Goal: Task Accomplishment & Management: Manage account settings

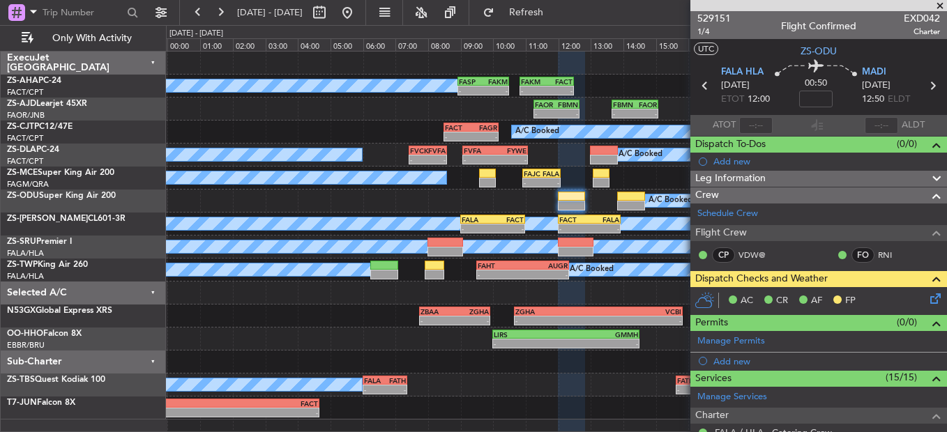
click at [936, 8] on span at bounding box center [940, 6] width 14 height 13
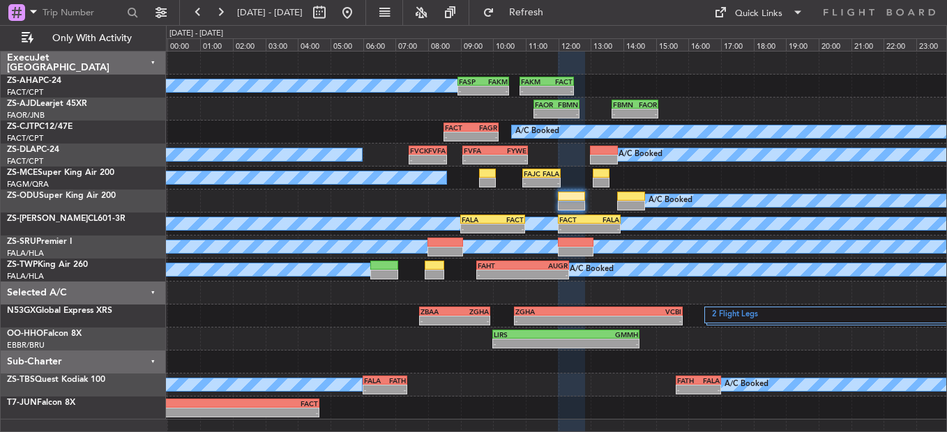
type input "0"
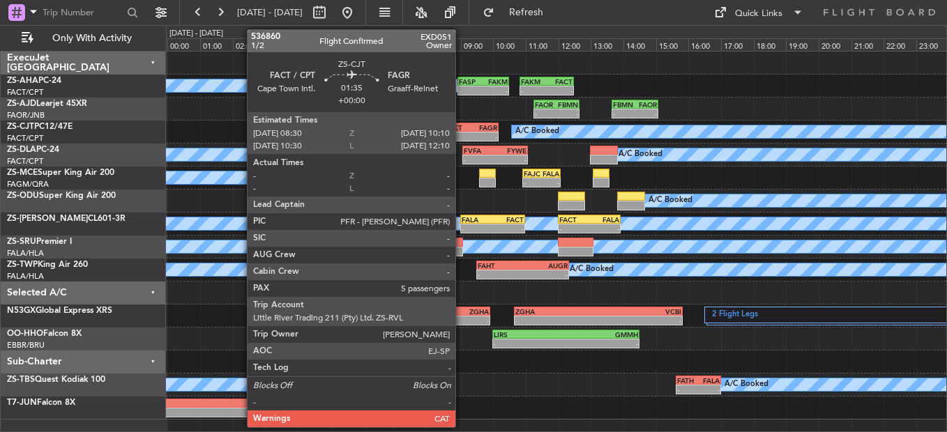
click at [461, 135] on div "-" at bounding box center [458, 136] width 26 height 8
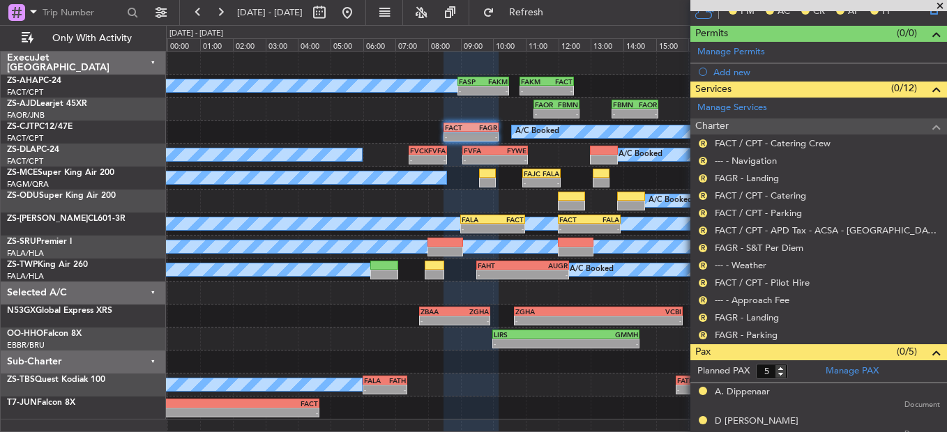
scroll to position [264, 0]
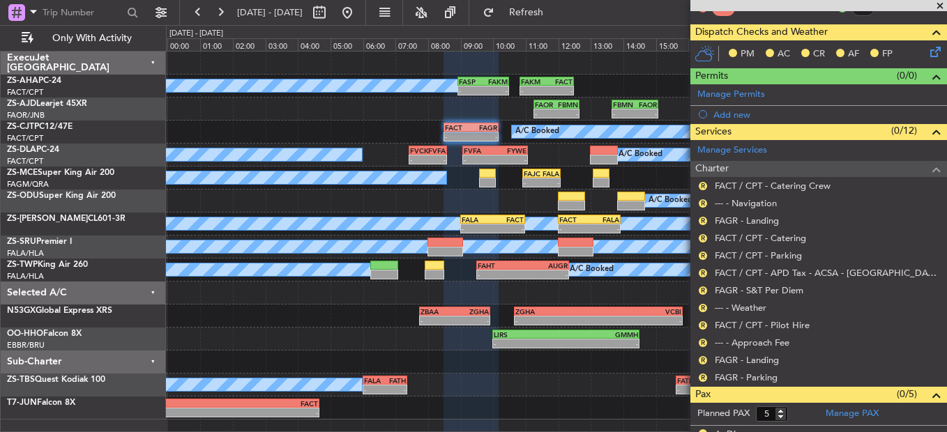
click at [708, 374] on nimbus-traffic-light "R" at bounding box center [702, 377] width 11 height 11
click at [698, 377] on div "R" at bounding box center [702, 377] width 11 height 11
click at [701, 376] on button "R" at bounding box center [702, 378] width 8 height 8
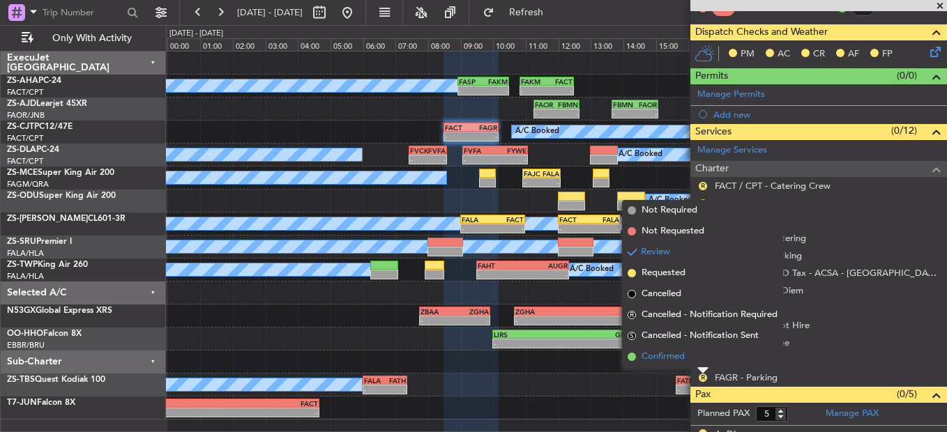
click at [699, 353] on li "Confirmed" at bounding box center [702, 356] width 161 height 21
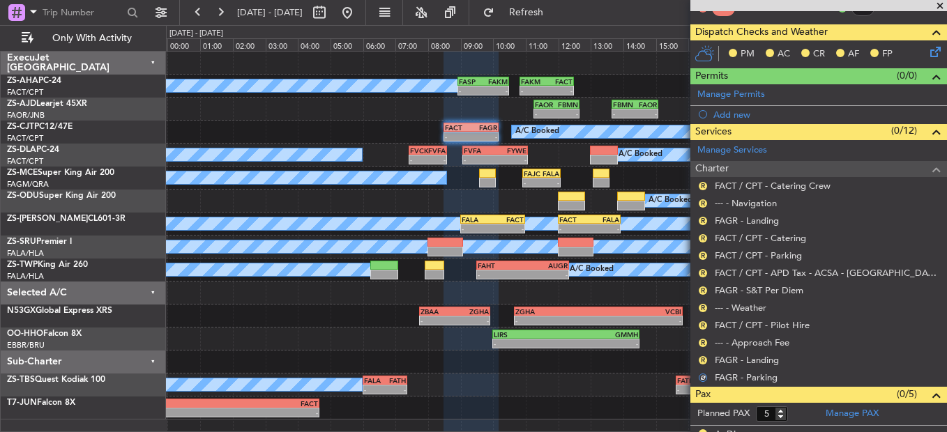
click at [699, 355] on nimbus-traffic-light "R" at bounding box center [702, 360] width 11 height 11
drag, startPoint x: 699, startPoint y: 353, endPoint x: 701, endPoint y: 362, distance: 9.3
click at [701, 362] on button "R" at bounding box center [702, 360] width 8 height 8
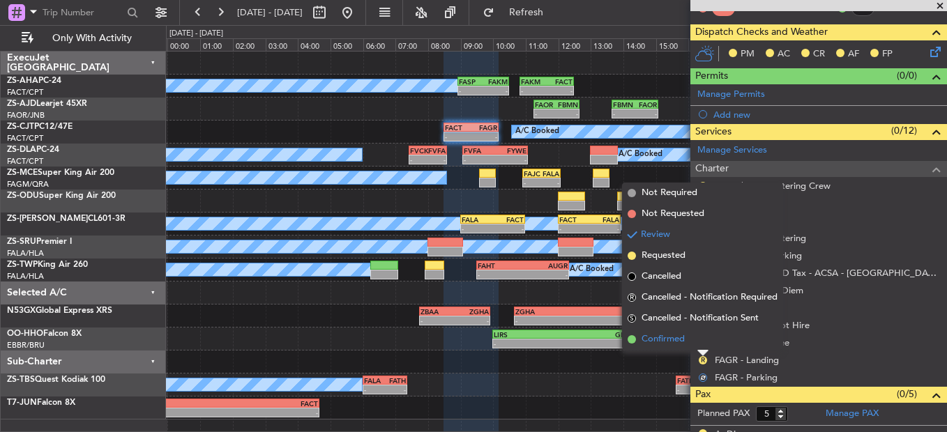
click at [705, 342] on li "Confirmed" at bounding box center [702, 339] width 161 height 21
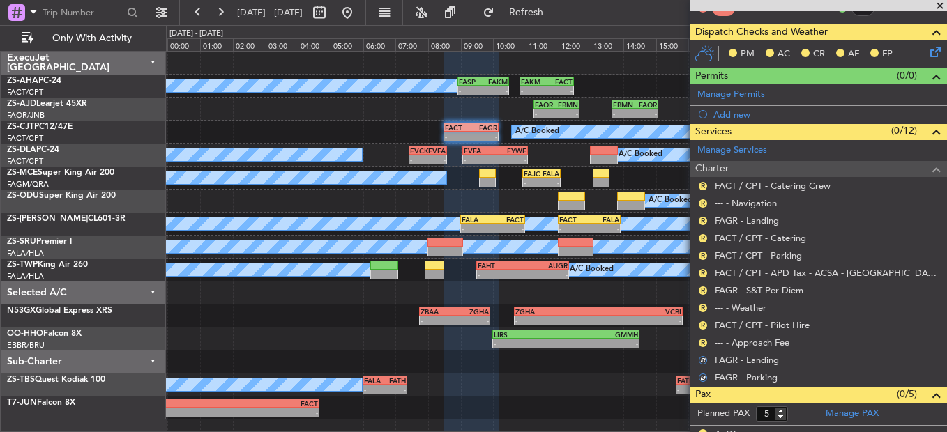
click at [705, 342] on button "R" at bounding box center [702, 343] width 8 height 8
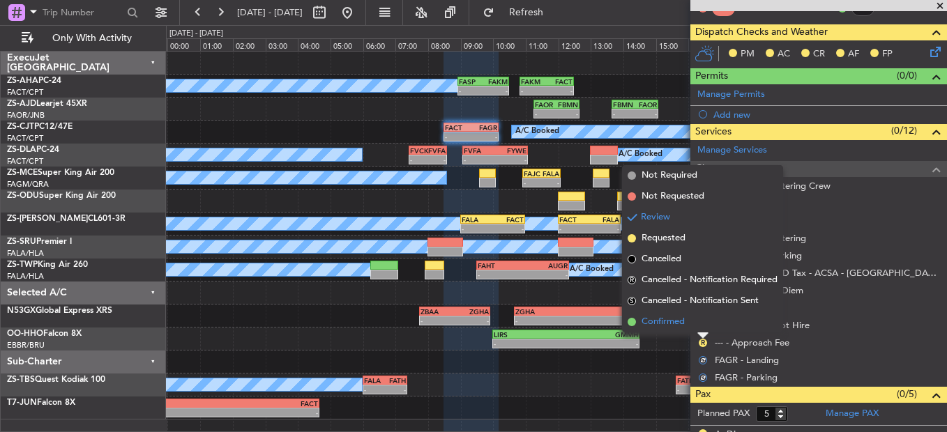
click at [705, 329] on li "Confirmed" at bounding box center [702, 322] width 161 height 21
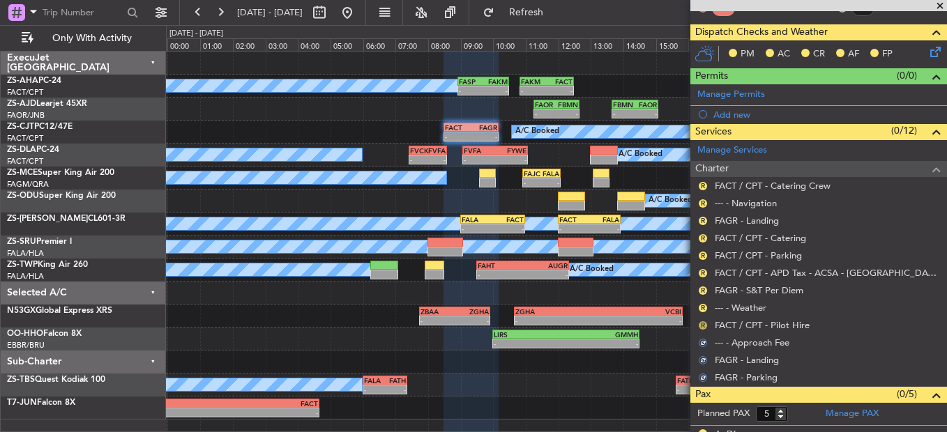
click at [705, 324] on button "R" at bounding box center [702, 325] width 8 height 8
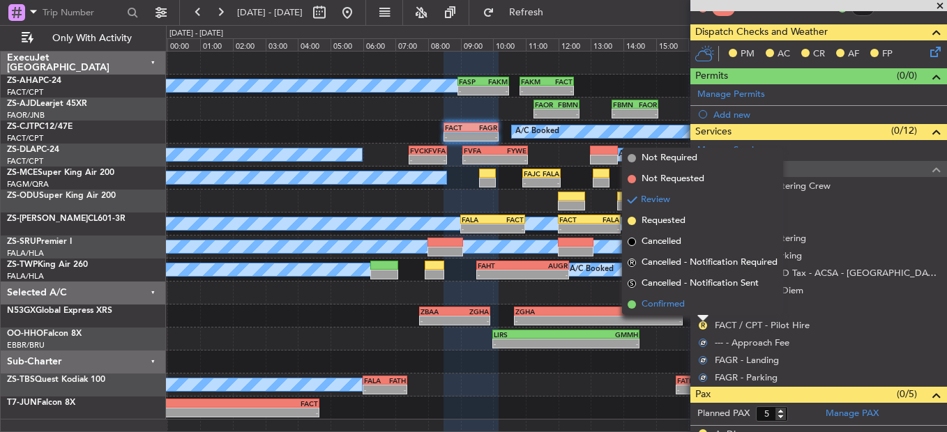
click at [701, 309] on li "Confirmed" at bounding box center [702, 304] width 161 height 21
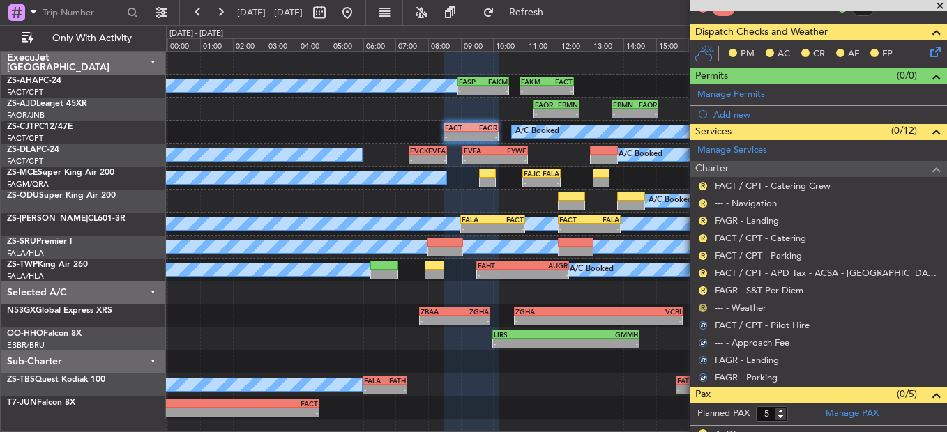
click at [702, 307] on button "R" at bounding box center [702, 308] width 8 height 8
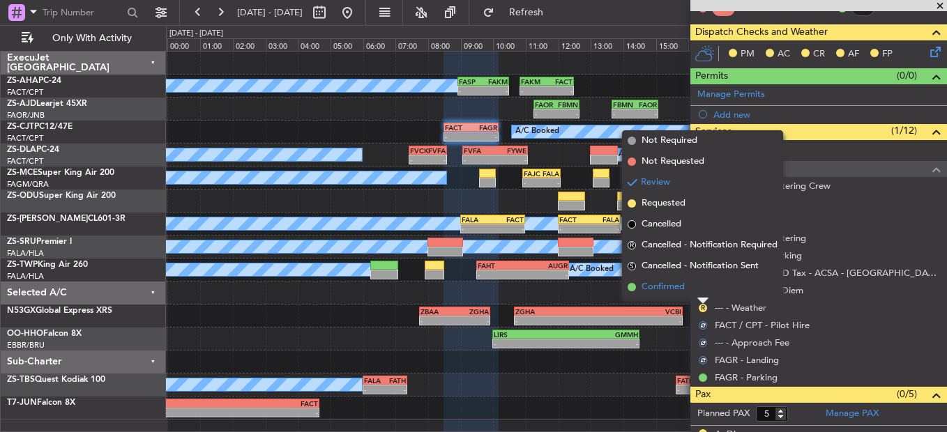
click at [700, 286] on li "Confirmed" at bounding box center [702, 287] width 161 height 21
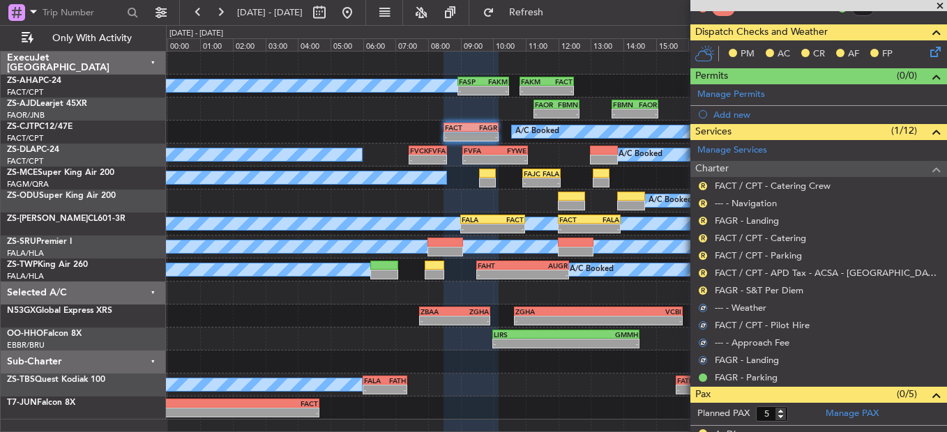
click at [700, 286] on button "R" at bounding box center [702, 290] width 8 height 8
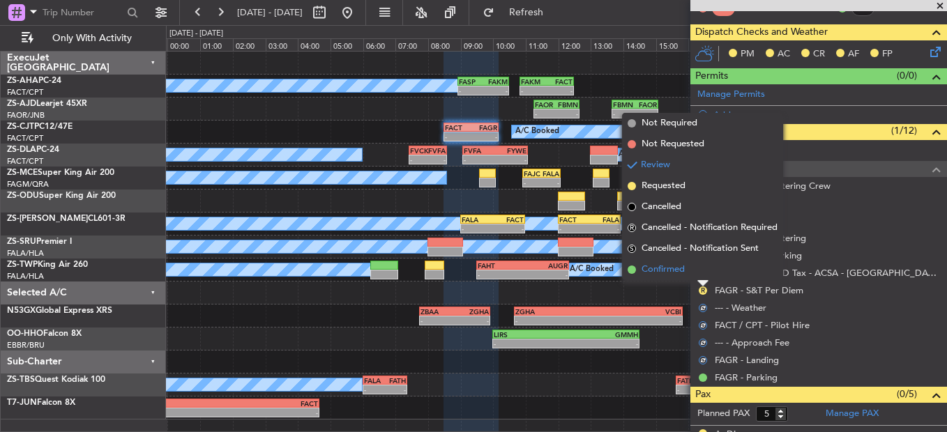
click at [700, 277] on li "Confirmed" at bounding box center [702, 269] width 161 height 21
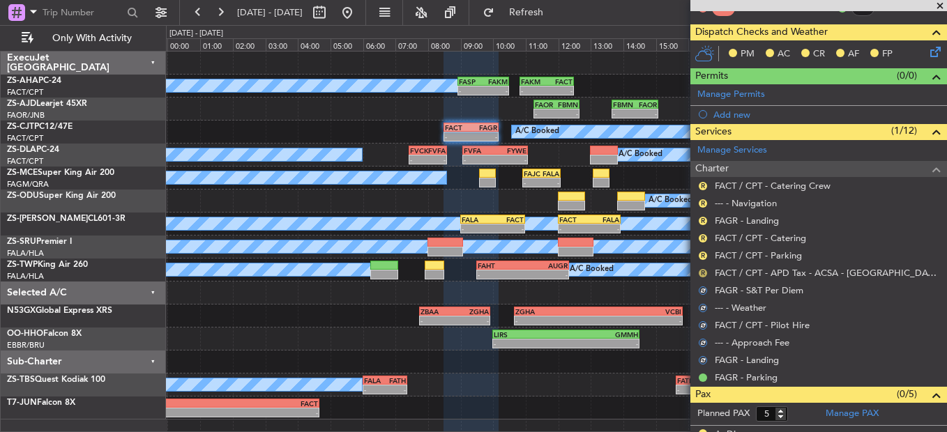
click at [704, 270] on button "R" at bounding box center [702, 273] width 8 height 8
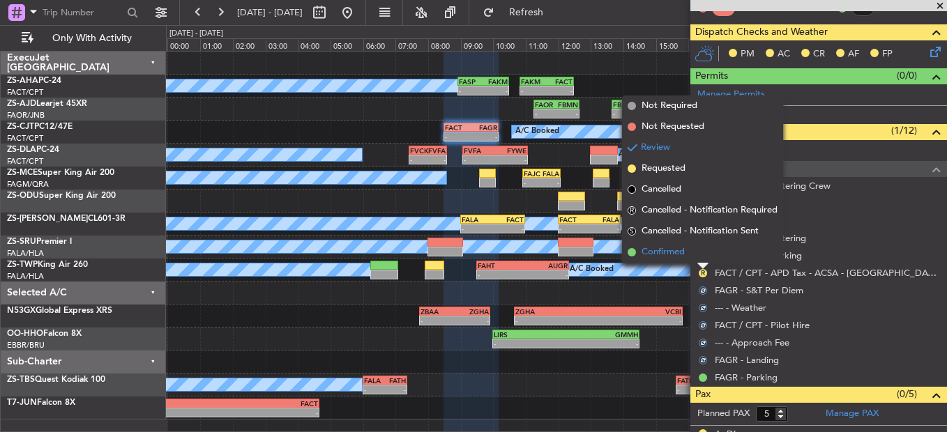
click at [701, 259] on li "Confirmed" at bounding box center [702, 252] width 161 height 21
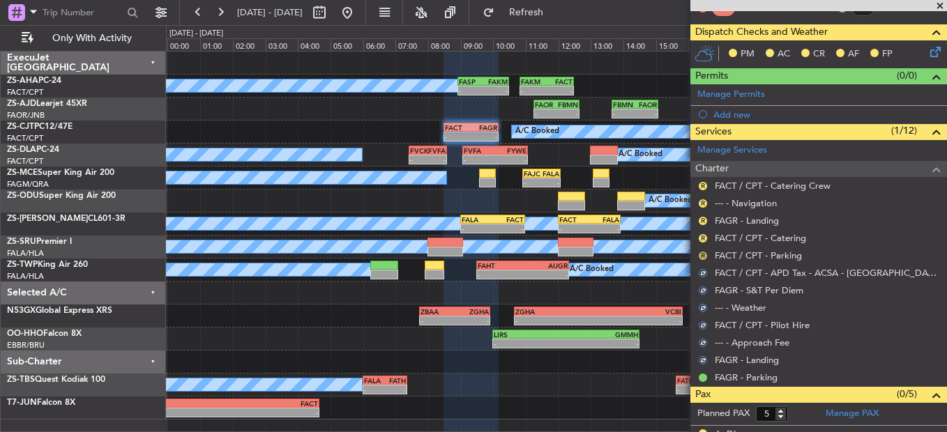
click at [701, 253] on button "R" at bounding box center [702, 256] width 8 height 8
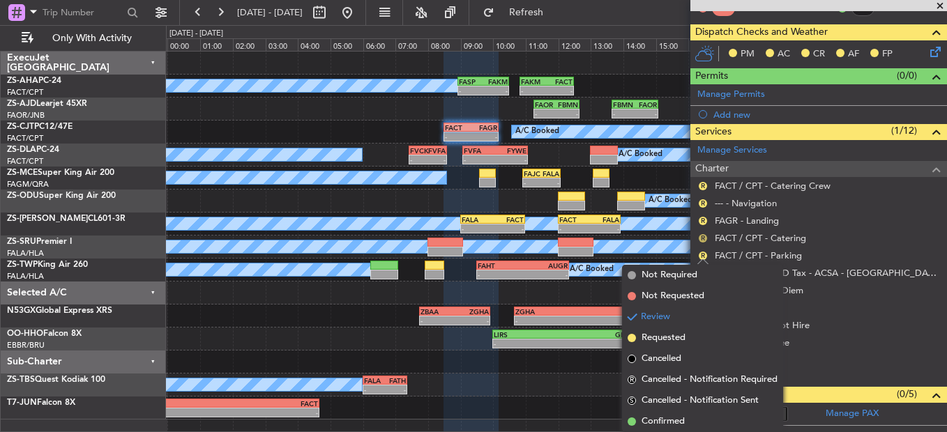
click at [701, 240] on button "R" at bounding box center [702, 238] width 8 height 8
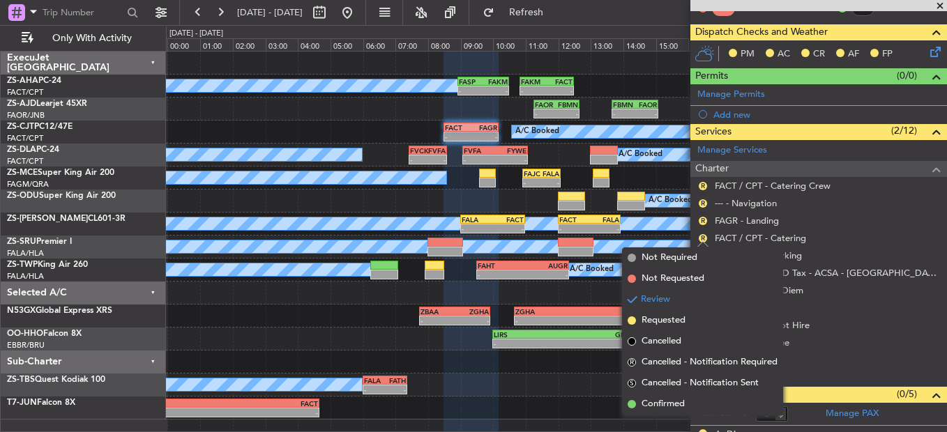
click at [659, 393] on ul "Not Required Not Requested Review Requested Cancelled R Cancelled - Notificatio…" at bounding box center [702, 330] width 161 height 167
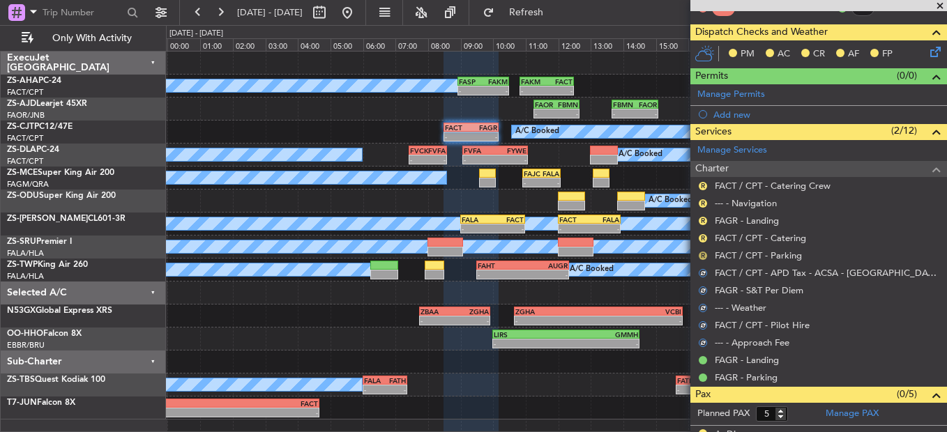
click at [704, 254] on button "R" at bounding box center [702, 256] width 8 height 8
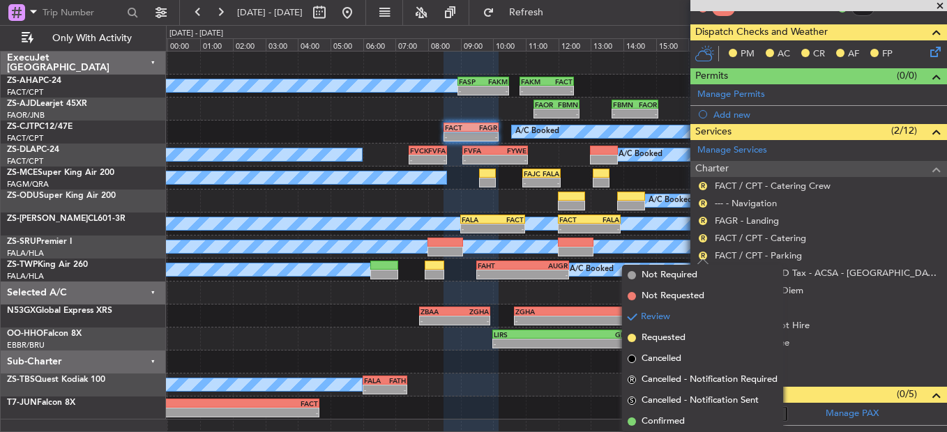
click at [664, 414] on li "Confirmed" at bounding box center [702, 421] width 161 height 21
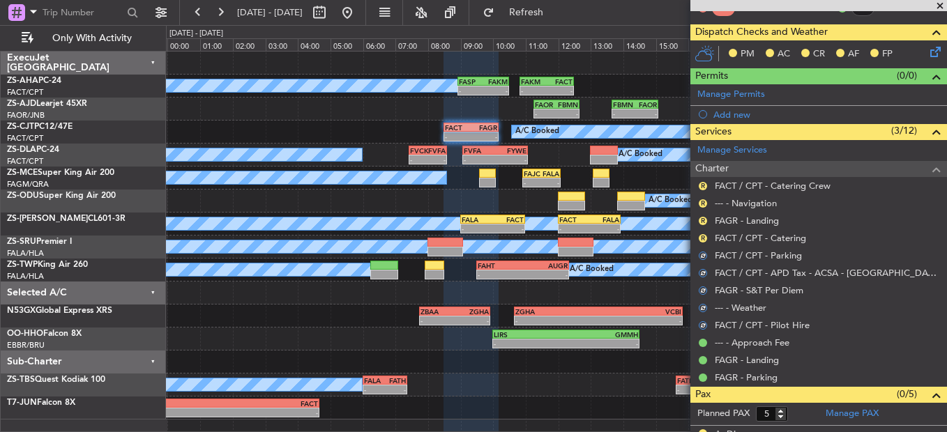
click at [706, 234] on div "R" at bounding box center [702, 238] width 11 height 11
click at [704, 234] on button "R" at bounding box center [702, 238] width 8 height 8
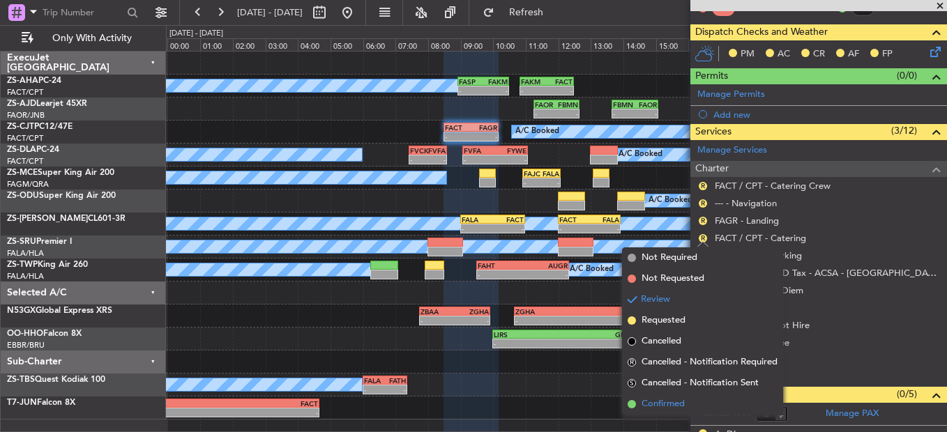
click at [661, 401] on span "Confirmed" at bounding box center [662, 404] width 43 height 14
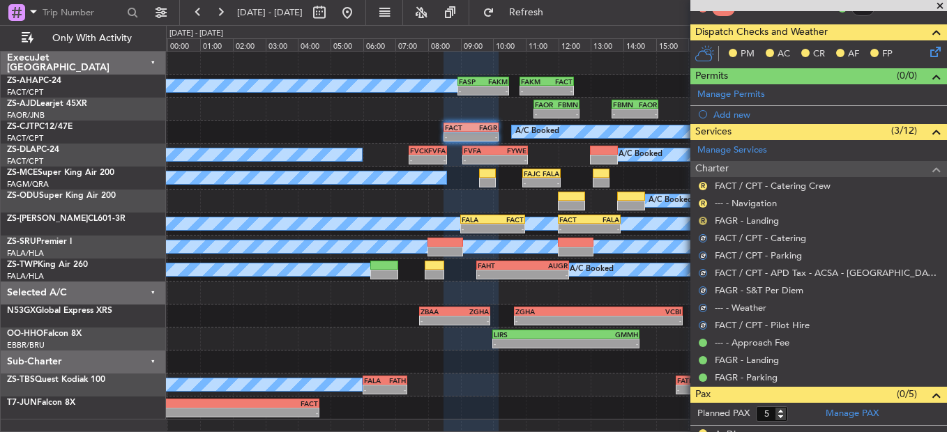
click at [703, 221] on button "R" at bounding box center [702, 221] width 8 height 8
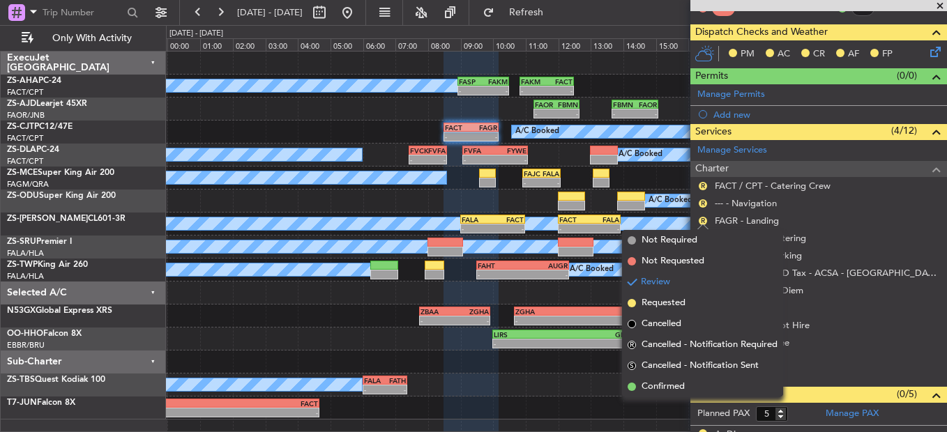
drag, startPoint x: 672, startPoint y: 388, endPoint x: 701, endPoint y: 283, distance: 108.4
click at [673, 379] on li "Confirmed" at bounding box center [702, 386] width 161 height 21
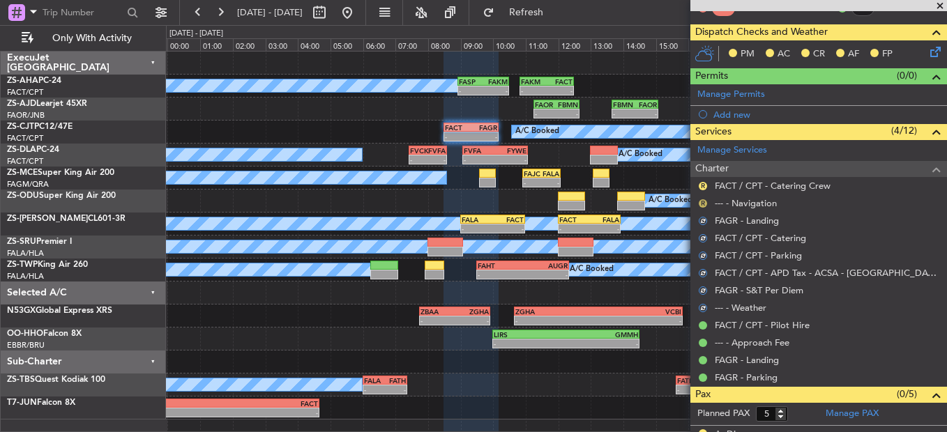
click at [703, 202] on button "R" at bounding box center [702, 203] width 8 height 8
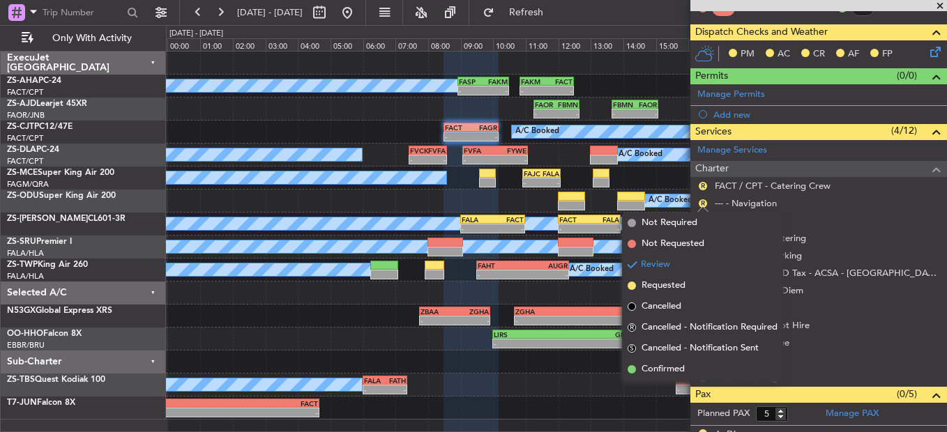
click at [655, 370] on span "Confirmed" at bounding box center [662, 369] width 43 height 14
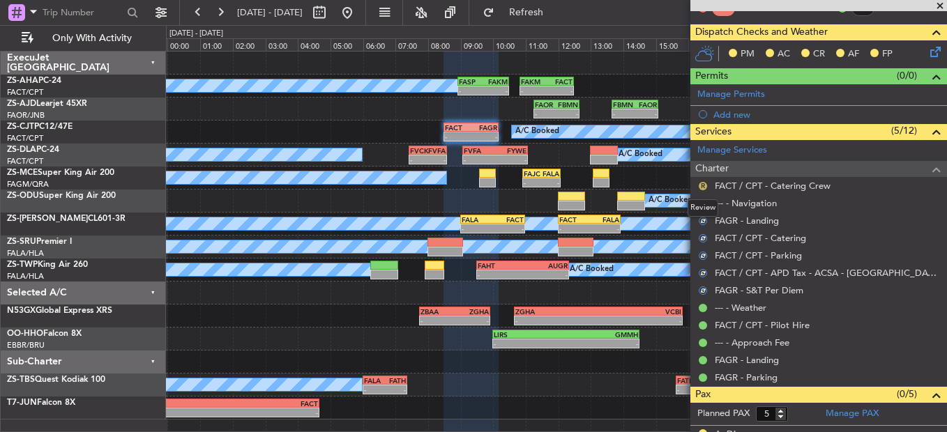
click at [701, 188] on button "R" at bounding box center [702, 186] width 8 height 8
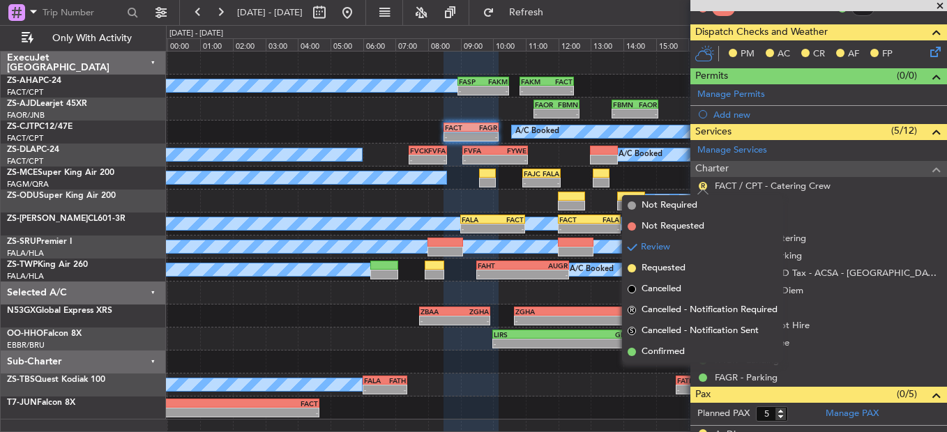
drag, startPoint x: 679, startPoint y: 346, endPoint x: 774, endPoint y: 209, distance: 166.7
click at [679, 343] on li "Confirmed" at bounding box center [702, 352] width 161 height 21
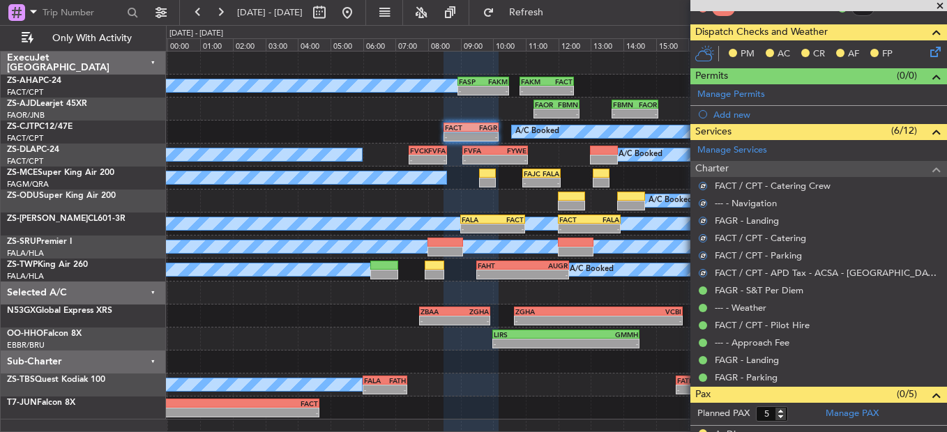
click at [927, 47] on icon at bounding box center [932, 49] width 11 height 11
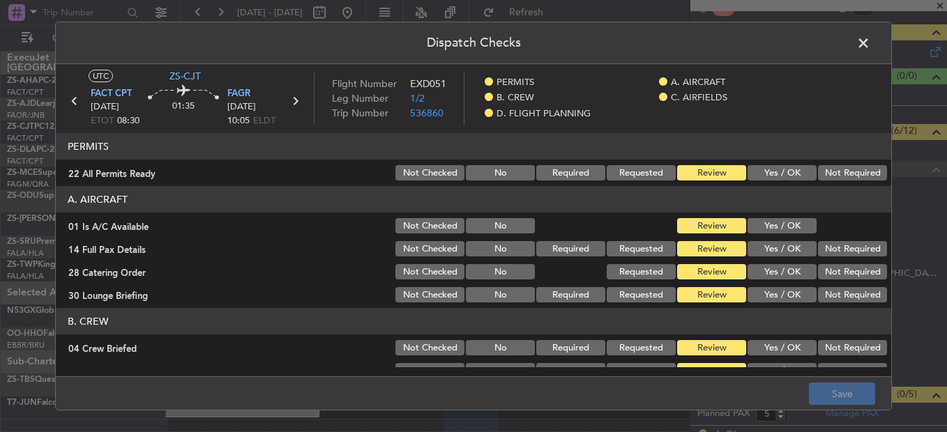
click at [773, 173] on button "Yes / OK" at bounding box center [781, 172] width 69 height 15
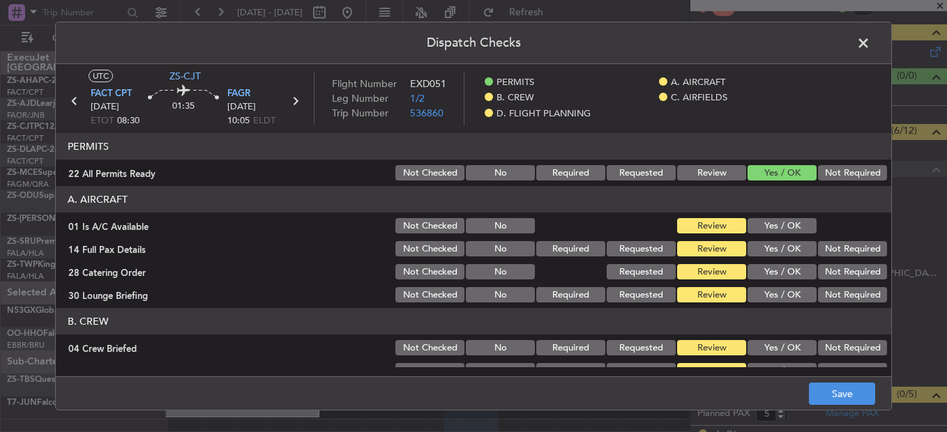
click at [768, 222] on button "Yes / OK" at bounding box center [781, 225] width 69 height 15
click at [769, 238] on section "A. AIRCRAFT 01 Is A/C Available Not Checked No Review Yes / OK 14 Full Pax Deta…" at bounding box center [473, 245] width 835 height 119
click at [767, 250] on button "Yes / OK" at bounding box center [781, 248] width 69 height 15
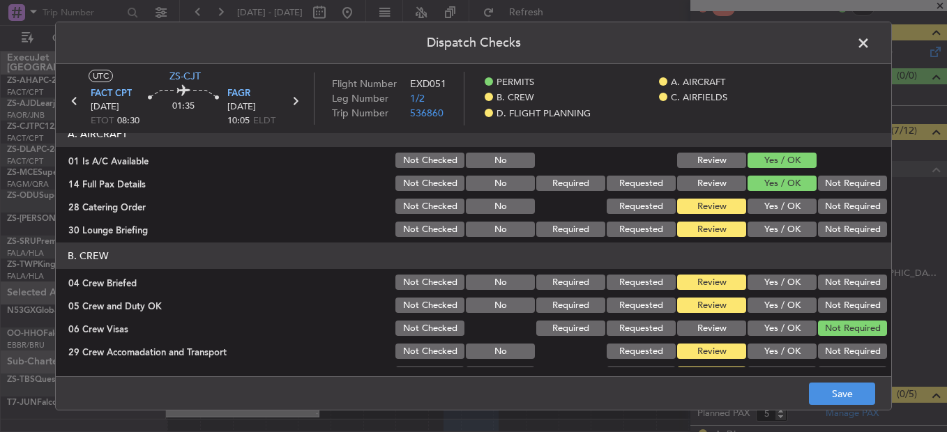
scroll to position [70, 0]
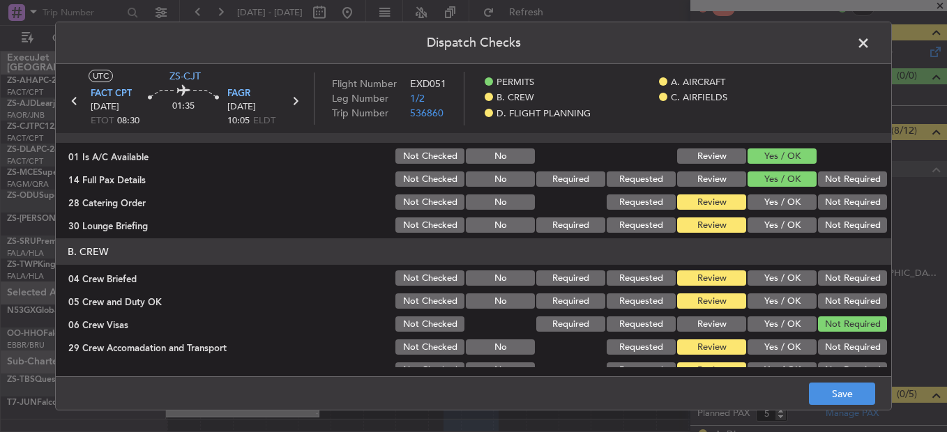
click at [827, 198] on button "Not Required" at bounding box center [852, 201] width 69 height 15
click at [800, 220] on button "Yes / OK" at bounding box center [781, 224] width 69 height 15
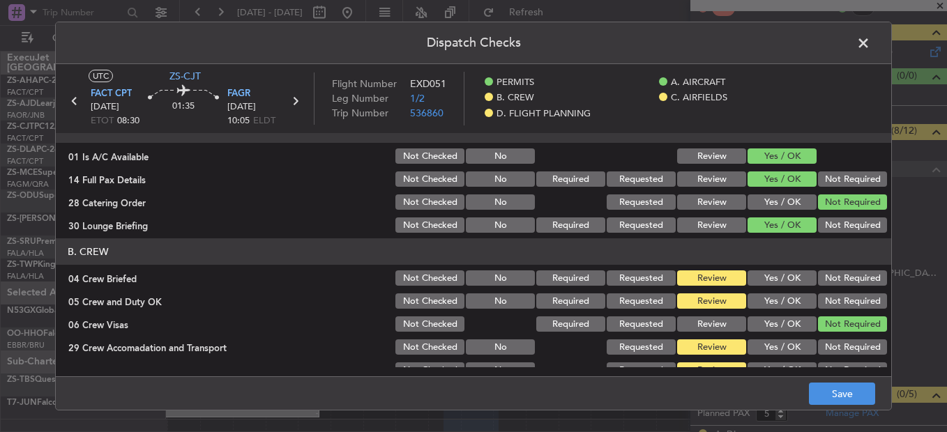
click at [832, 224] on button "Not Required" at bounding box center [852, 224] width 69 height 15
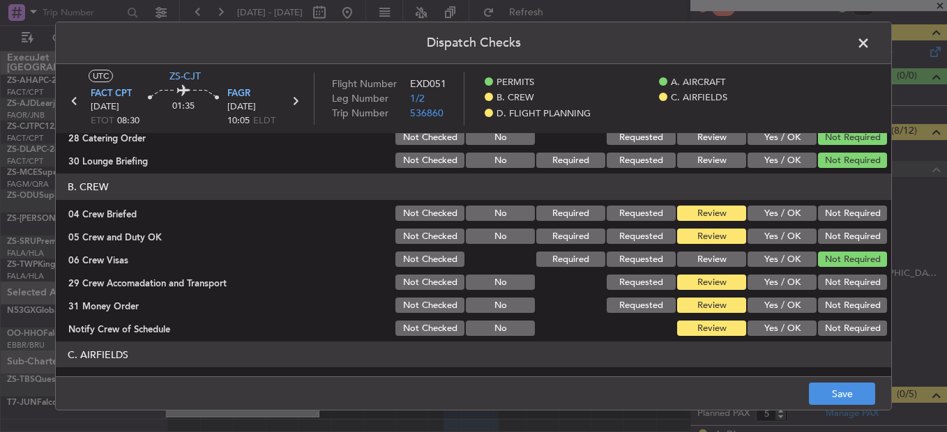
scroll to position [139, 0]
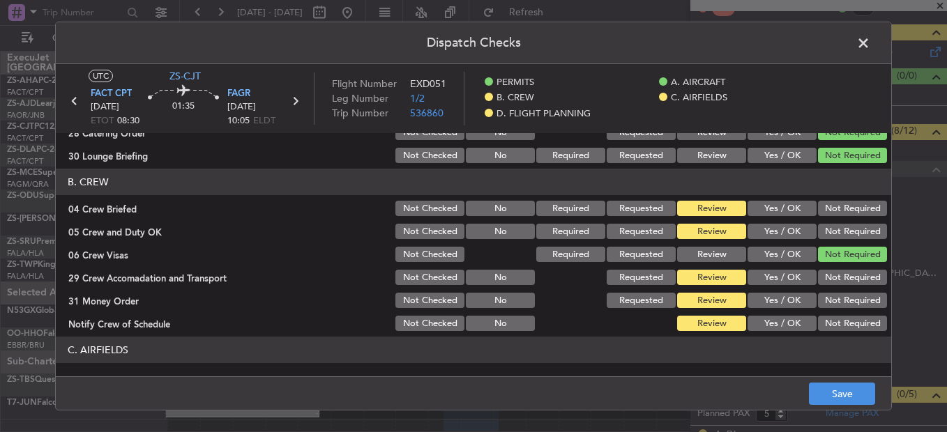
click at [771, 207] on button "Yes / OK" at bounding box center [781, 208] width 69 height 15
click at [772, 227] on button "Yes / OK" at bounding box center [781, 231] width 69 height 15
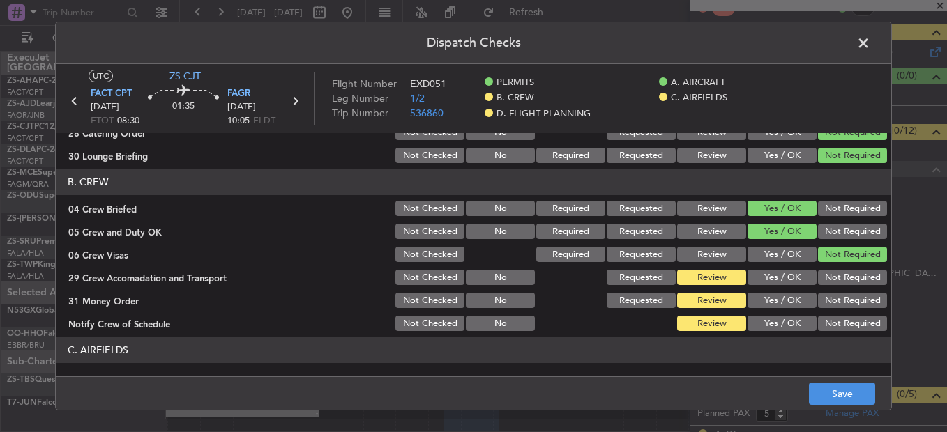
click at [770, 279] on button "Yes / OK" at bounding box center [781, 277] width 69 height 15
click at [768, 296] on button "Yes / OK" at bounding box center [781, 300] width 69 height 15
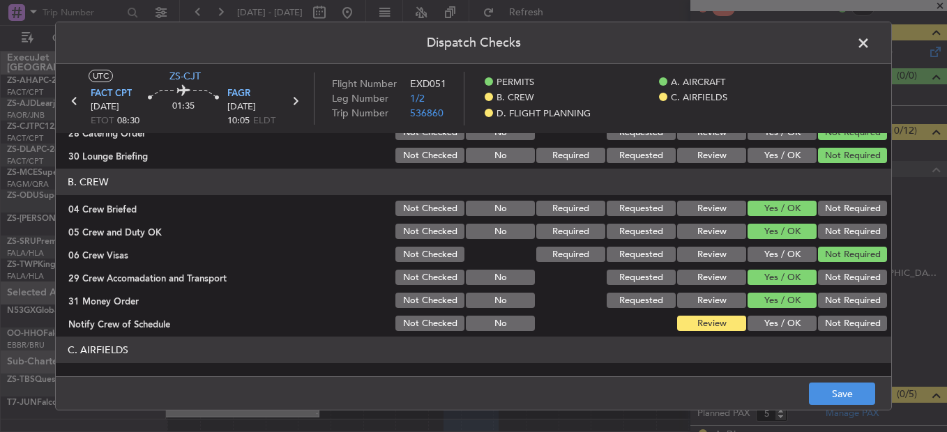
click at [841, 301] on button "Not Required" at bounding box center [852, 300] width 69 height 15
click at [778, 312] on section "B. CREW 04 Crew Briefed Not Checked No Required Requested Review Yes / OK Not R…" at bounding box center [473, 251] width 835 height 165
click at [778, 319] on button "Yes / OK" at bounding box center [781, 323] width 69 height 15
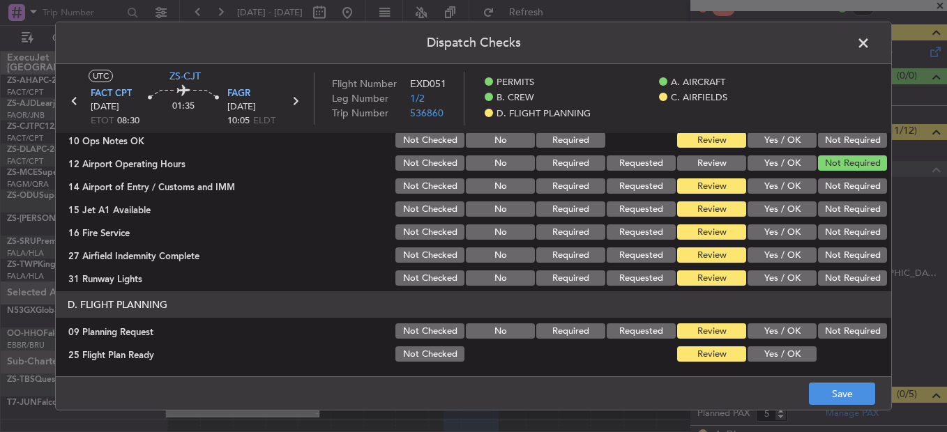
scroll to position [306, 0]
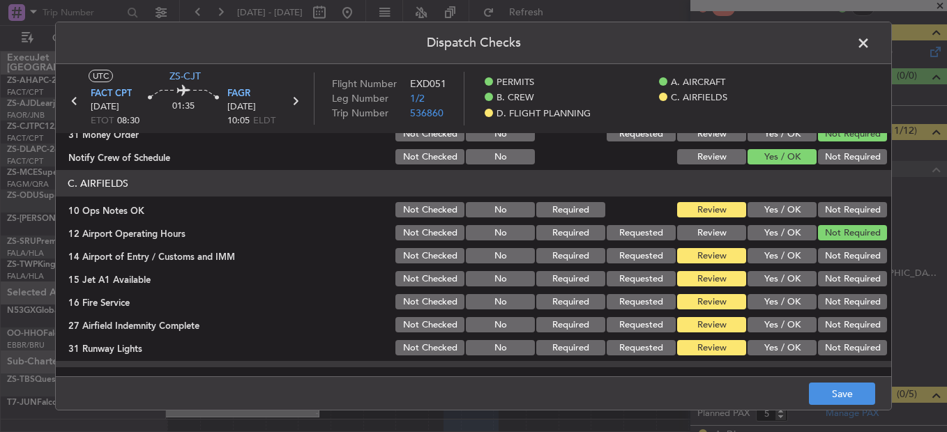
click at [770, 208] on button "Yes / OK" at bounding box center [781, 209] width 69 height 15
click at [825, 257] on button "Not Required" at bounding box center [852, 255] width 69 height 15
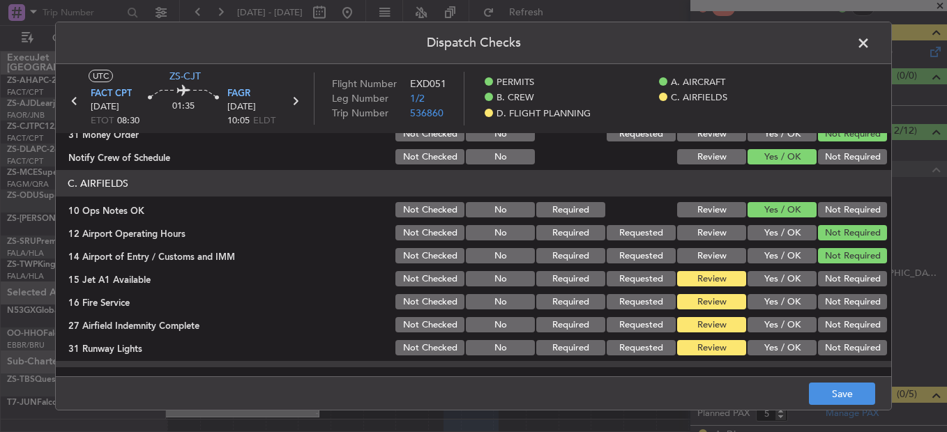
click at [788, 280] on button "Yes / OK" at bounding box center [781, 278] width 69 height 15
click at [818, 282] on button "Not Required" at bounding box center [852, 278] width 69 height 15
click at [780, 291] on section "C. AIRFIELDS 10 Ops Notes OK Not Checked No Required Review Yes / OK Not Requir…" at bounding box center [473, 264] width 835 height 188
click at [771, 310] on div "Yes / OK" at bounding box center [780, 302] width 70 height 20
click at [769, 301] on button "Yes / OK" at bounding box center [781, 301] width 69 height 15
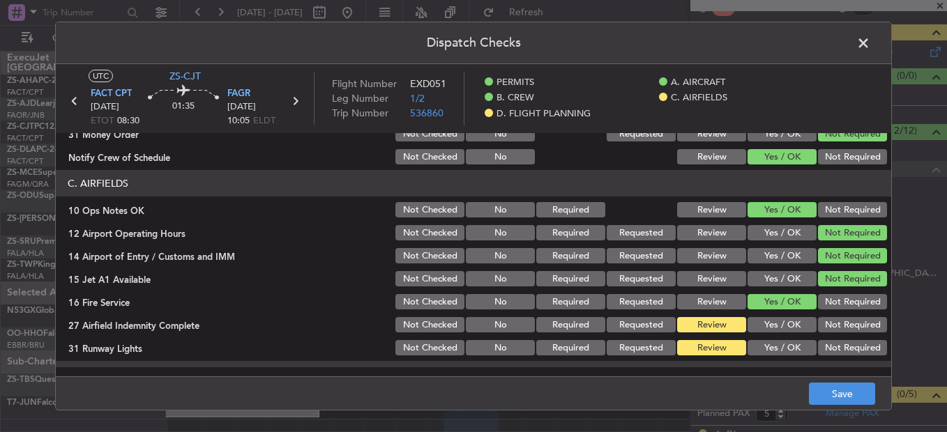
drag, startPoint x: 824, startPoint y: 295, endPoint x: 819, endPoint y: 309, distance: 14.8
click at [824, 299] on button "Not Required" at bounding box center [852, 301] width 69 height 15
click at [788, 328] on button "Yes / OK" at bounding box center [781, 324] width 69 height 15
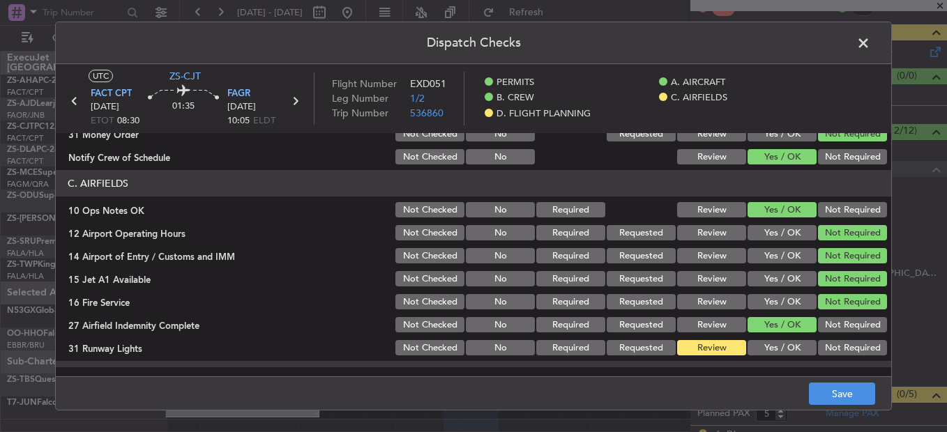
click at [768, 347] on button "Yes / OK" at bounding box center [781, 347] width 69 height 15
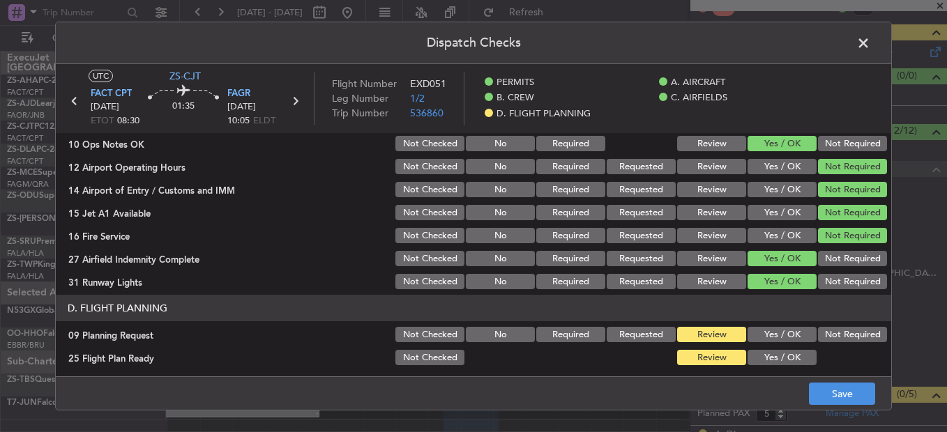
scroll to position [376, 0]
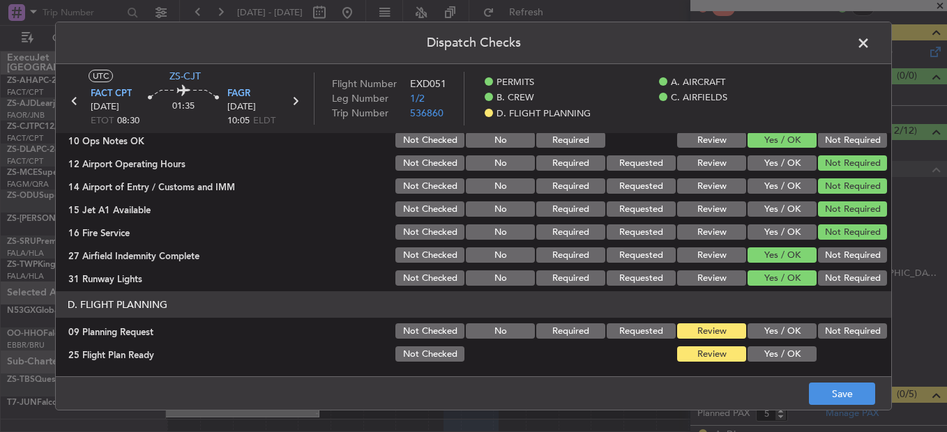
click at [827, 328] on button "Not Required" at bounding box center [852, 330] width 69 height 15
click at [802, 339] on div "Yes / OK" at bounding box center [780, 331] width 70 height 20
drag, startPoint x: 799, startPoint y: 344, endPoint x: 793, endPoint y: 358, distance: 15.3
click at [799, 346] on div "Yes / OK" at bounding box center [780, 354] width 70 height 20
drag, startPoint x: 793, startPoint y: 360, endPoint x: 800, endPoint y: 359, distance: 7.0
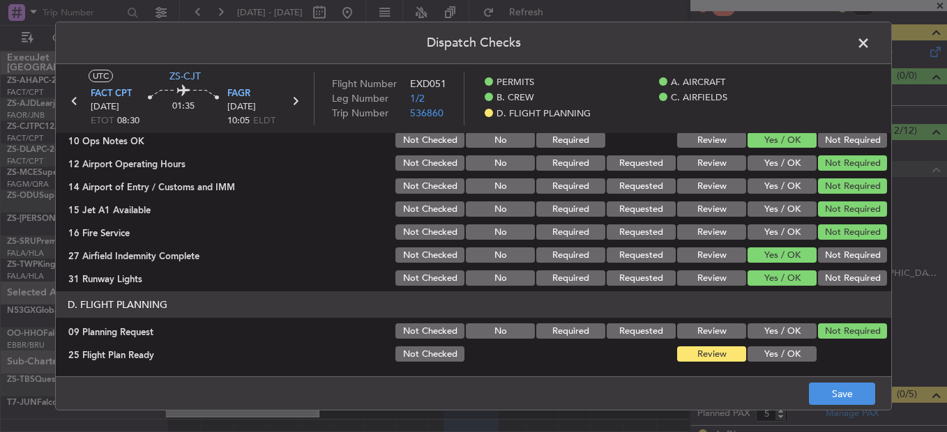
click at [797, 359] on button "Yes / OK" at bounding box center [781, 353] width 69 height 15
drag, startPoint x: 812, startPoint y: 367, endPoint x: 814, endPoint y: 382, distance: 14.8
click at [812, 369] on main "UTC ZS-CJT FACT CPT [DATE] ETOT 08:30 01:35 FAGR [DATE] 10:05 ELDT Flight Numbe…" at bounding box center [473, 223] width 835 height 318
click at [814, 382] on footer "Save" at bounding box center [473, 392] width 835 height 33
click at [820, 389] on button "Save" at bounding box center [842, 394] width 66 height 22
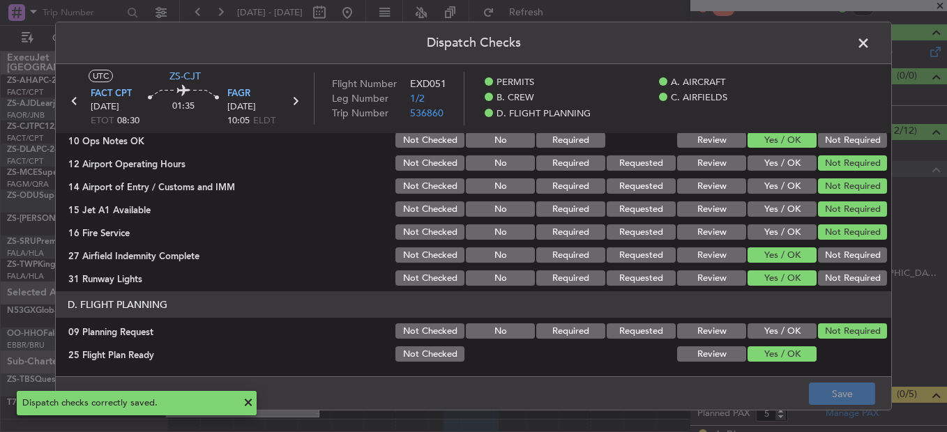
click at [870, 46] on span at bounding box center [870, 47] width 0 height 28
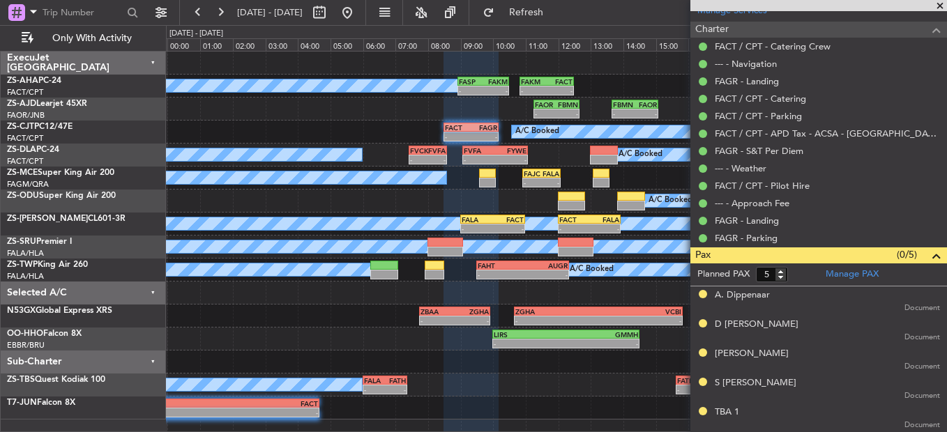
scroll to position [125, 0]
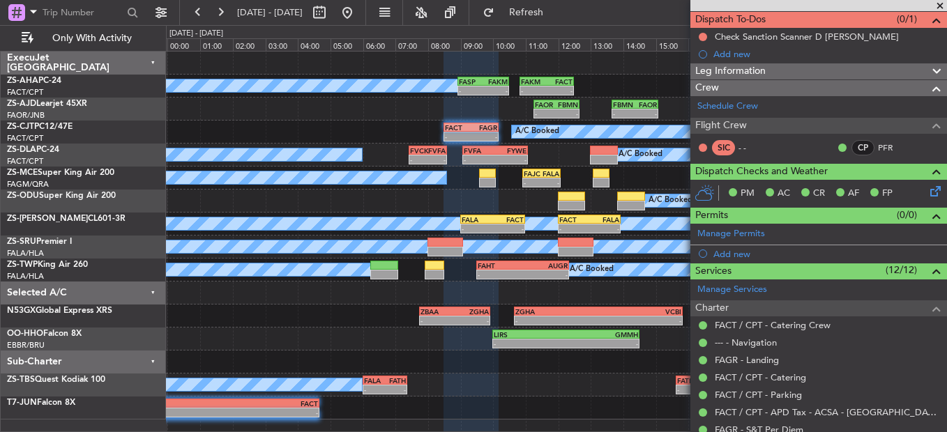
click at [933, 4] on span at bounding box center [940, 6] width 14 height 13
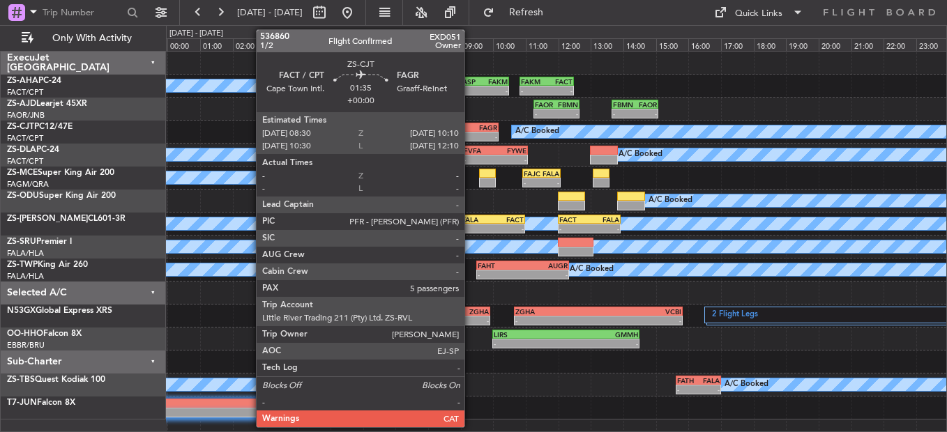
click at [472, 133] on div "-" at bounding box center [484, 136] width 26 height 8
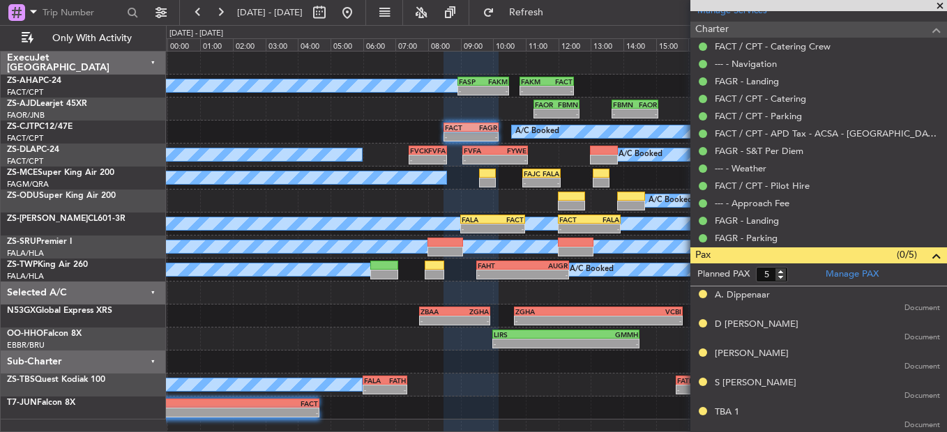
scroll to position [0, 0]
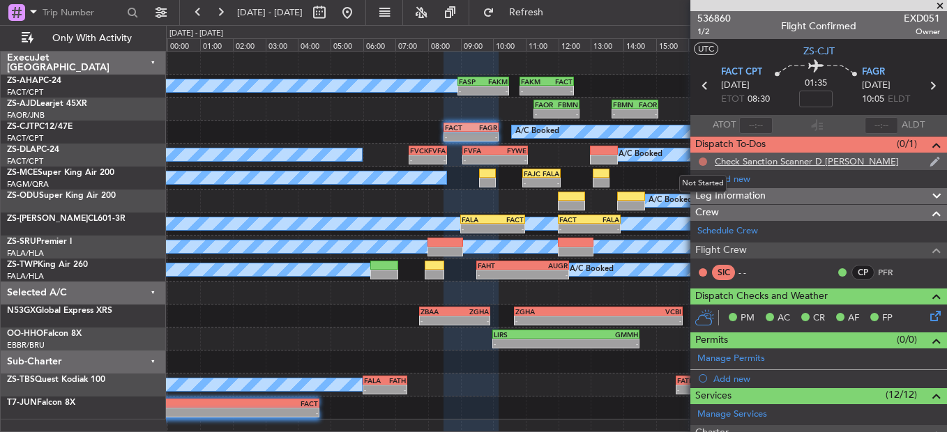
click at [701, 160] on button at bounding box center [702, 162] width 8 height 8
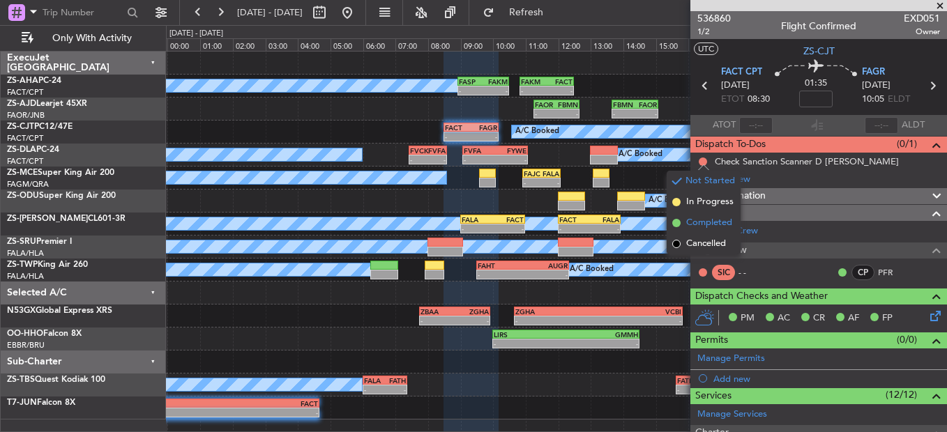
click at [702, 223] on span "Completed" at bounding box center [709, 223] width 46 height 14
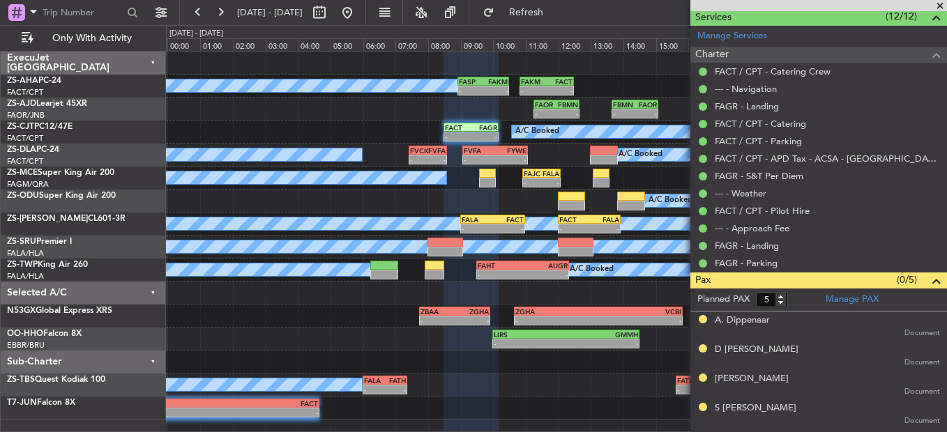
scroll to position [404, 0]
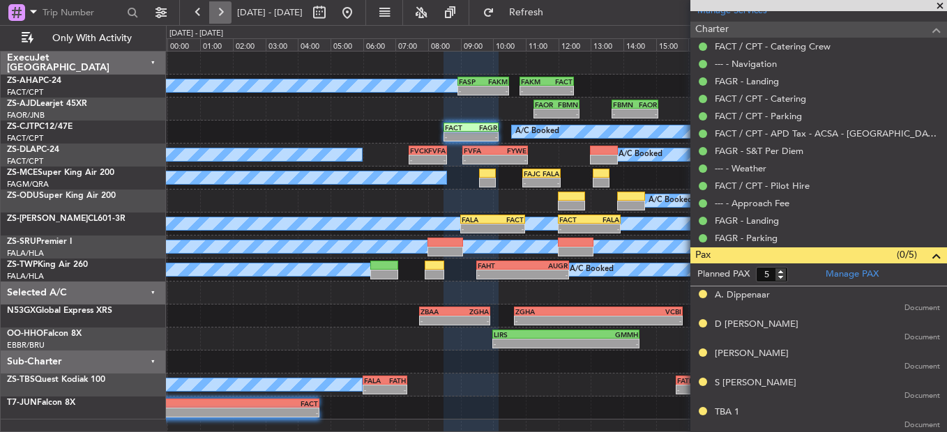
click at [222, 15] on button at bounding box center [220, 12] width 22 height 22
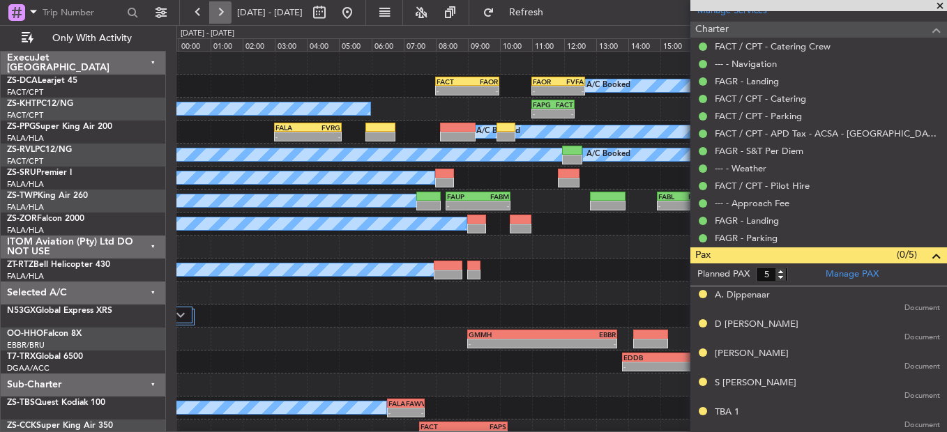
click at [222, 15] on button at bounding box center [220, 12] width 22 height 22
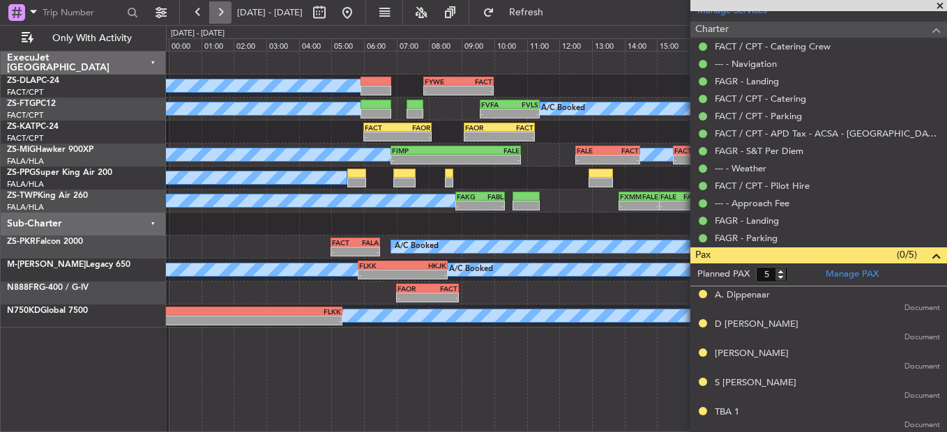
click at [221, 7] on button at bounding box center [220, 12] width 22 height 22
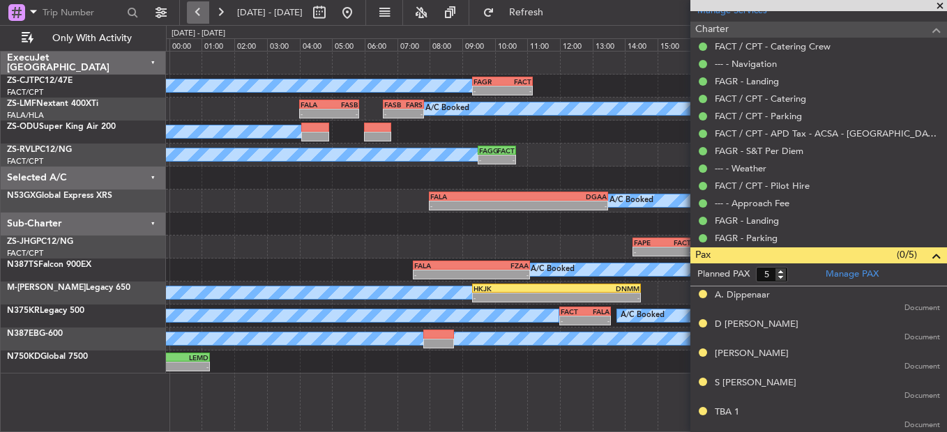
click at [201, 7] on button at bounding box center [198, 12] width 22 height 22
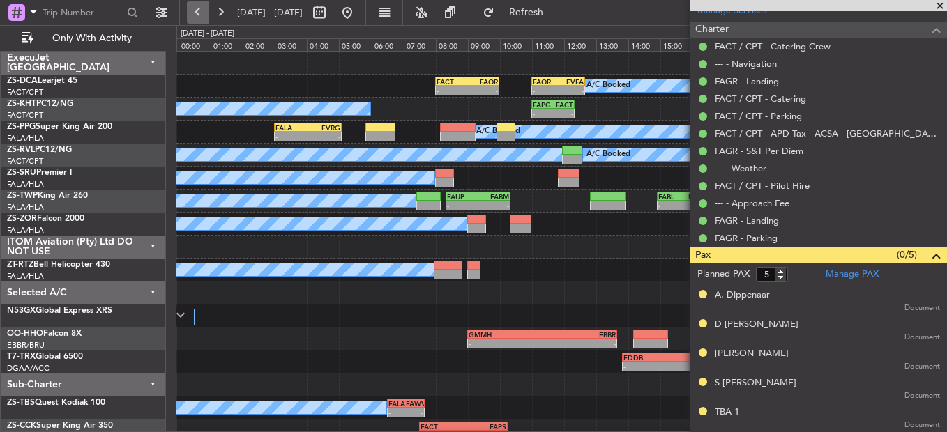
click at [207, 16] on button at bounding box center [198, 12] width 22 height 22
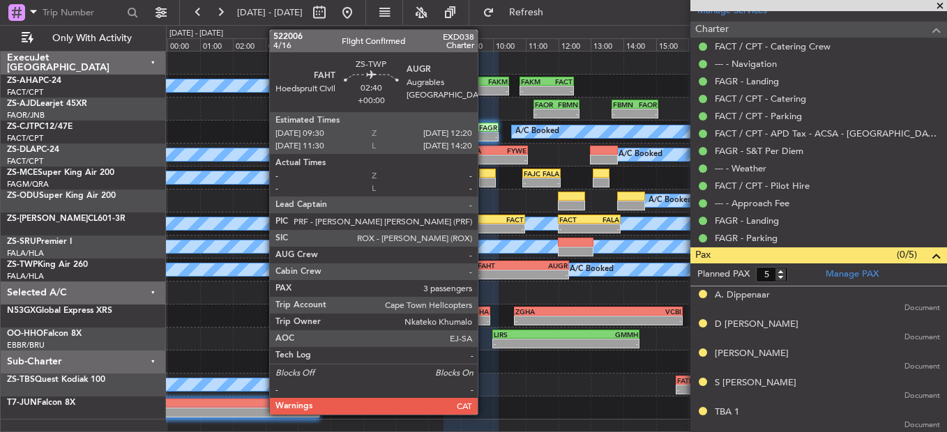
click at [484, 264] on div "FAHT" at bounding box center [499, 265] width 45 height 8
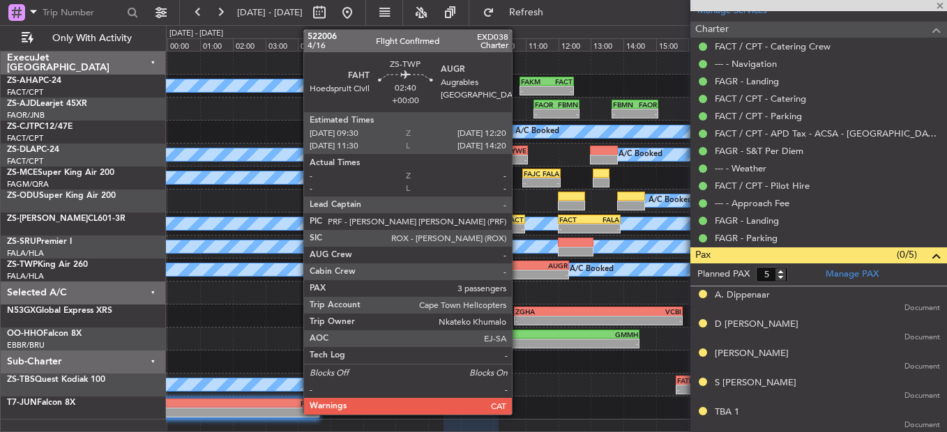
click at [518, 273] on div "-" at bounding box center [499, 274] width 45 height 8
type input "3"
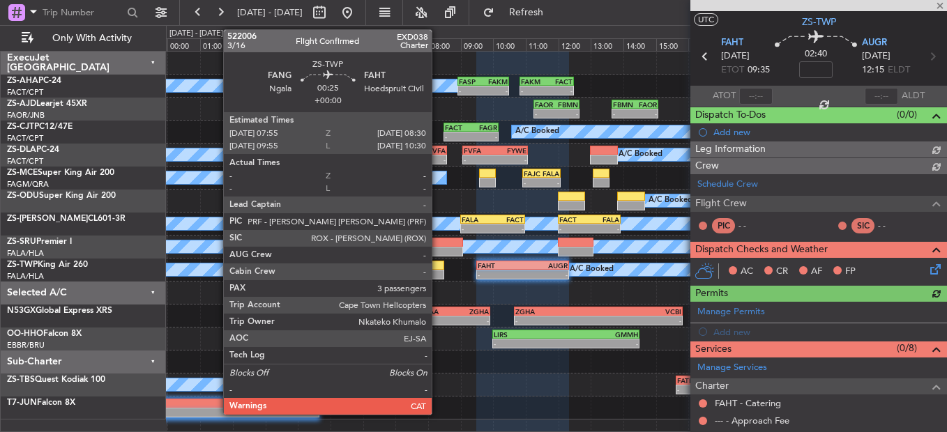
scroll to position [264, 0]
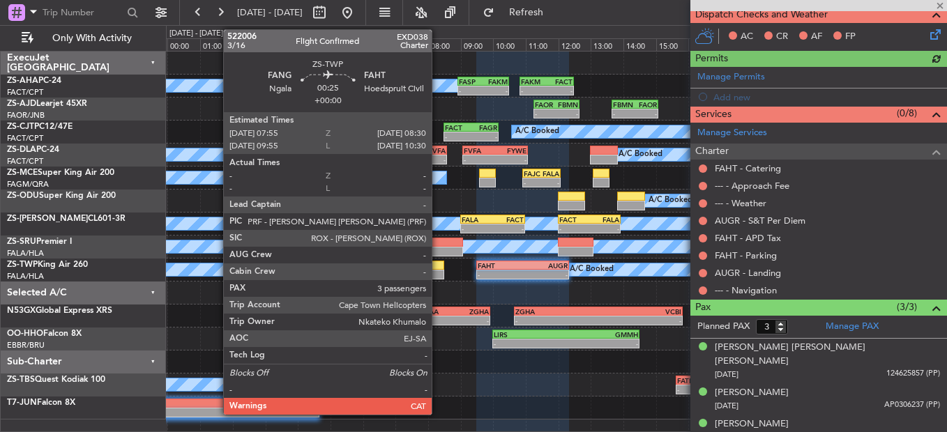
click at [438, 273] on div at bounding box center [435, 275] width 20 height 10
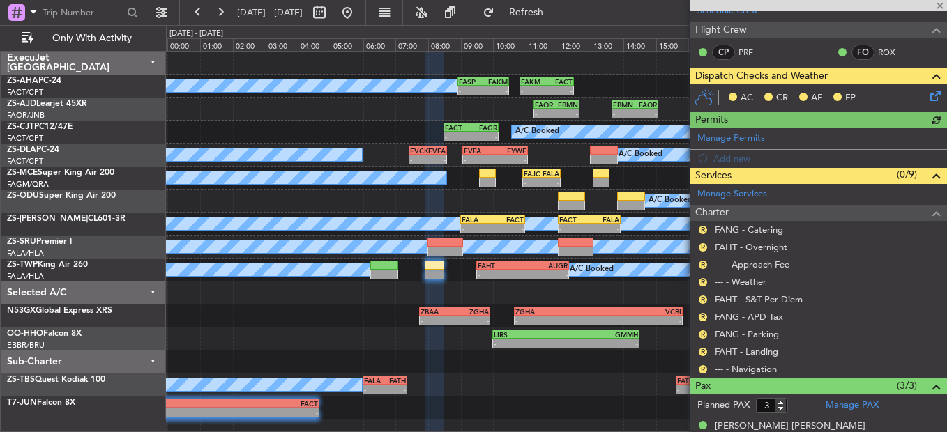
scroll to position [212, 0]
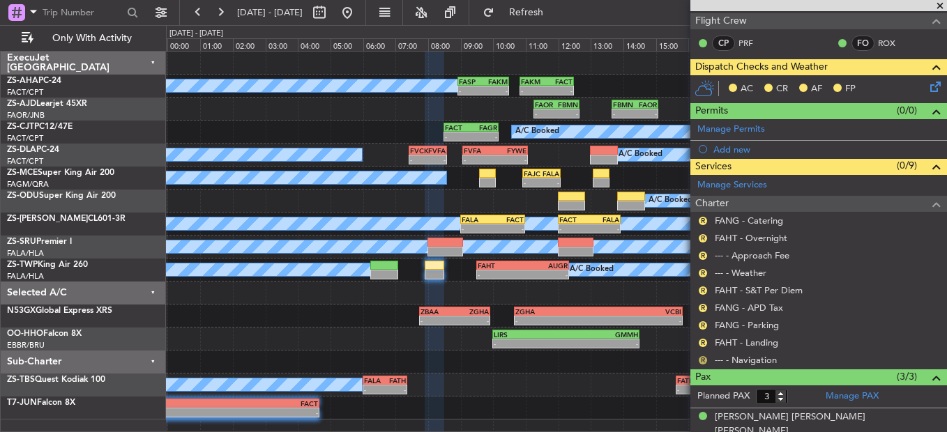
click at [699, 356] on button "R" at bounding box center [702, 360] width 8 height 8
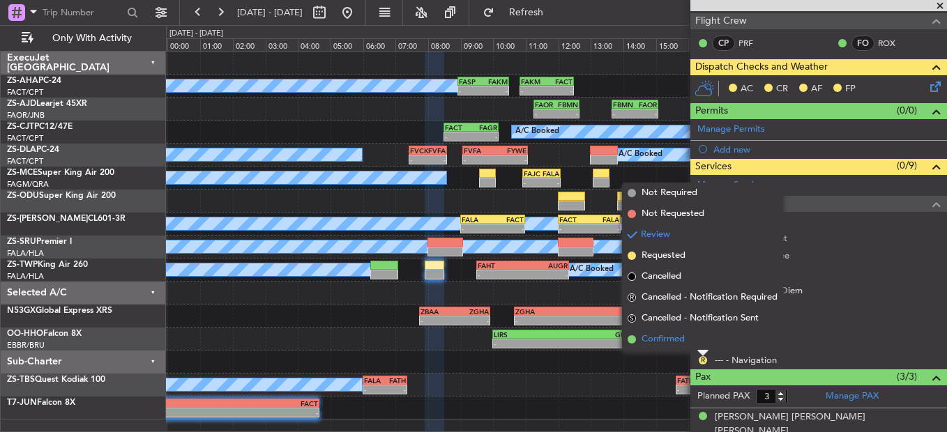
click at [696, 342] on li "Confirmed" at bounding box center [702, 339] width 161 height 21
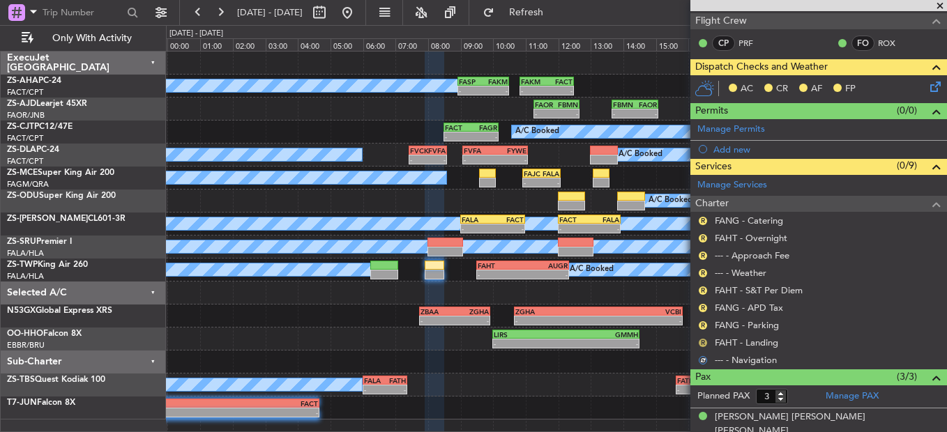
click at [699, 339] on button "R" at bounding box center [702, 343] width 8 height 8
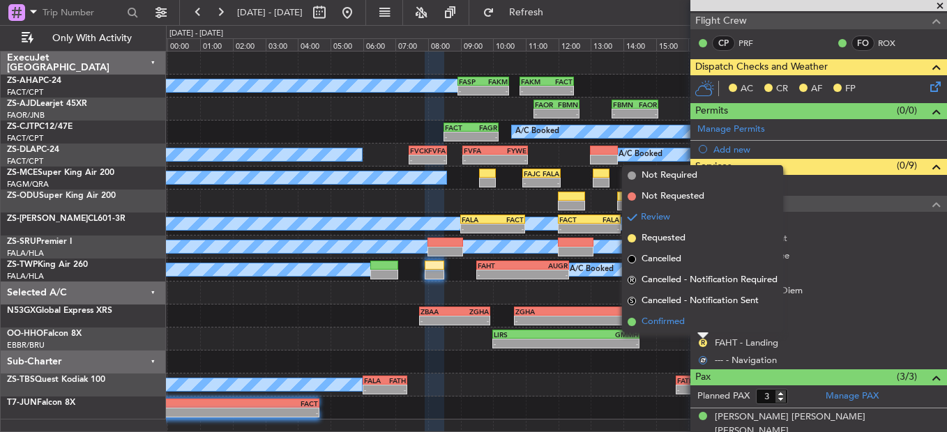
click at [700, 327] on li "Confirmed" at bounding box center [702, 322] width 161 height 21
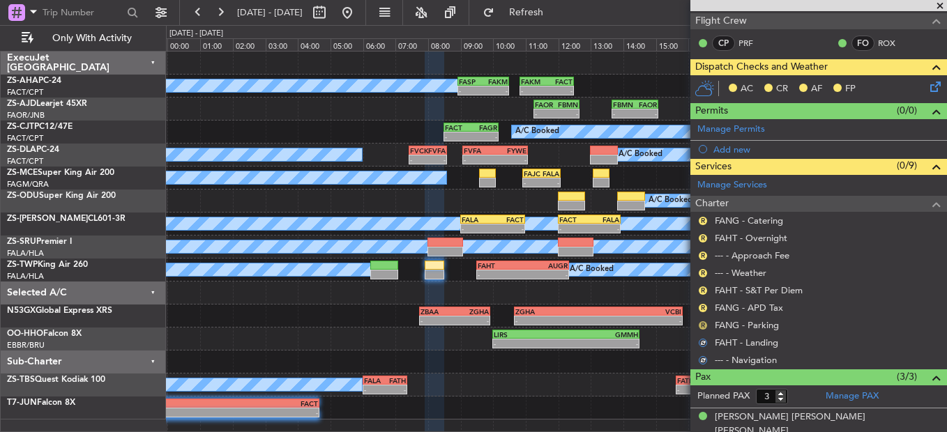
click at [701, 321] on button "R" at bounding box center [702, 325] width 8 height 8
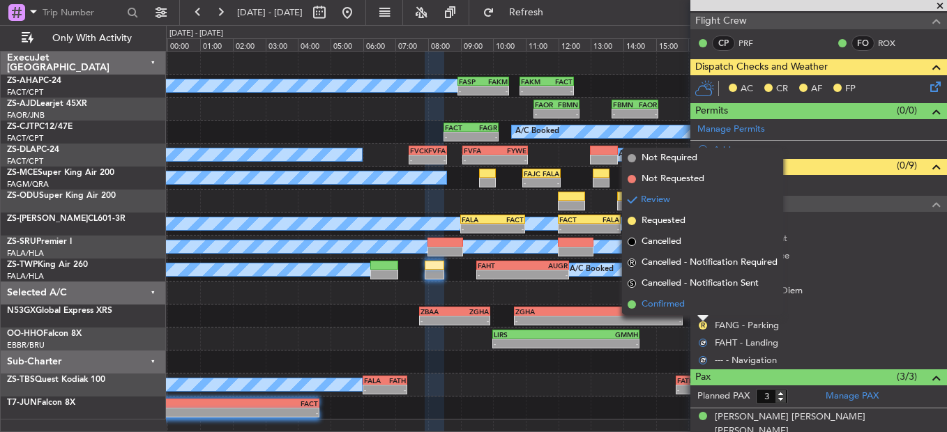
click at [702, 309] on li "Confirmed" at bounding box center [702, 304] width 161 height 21
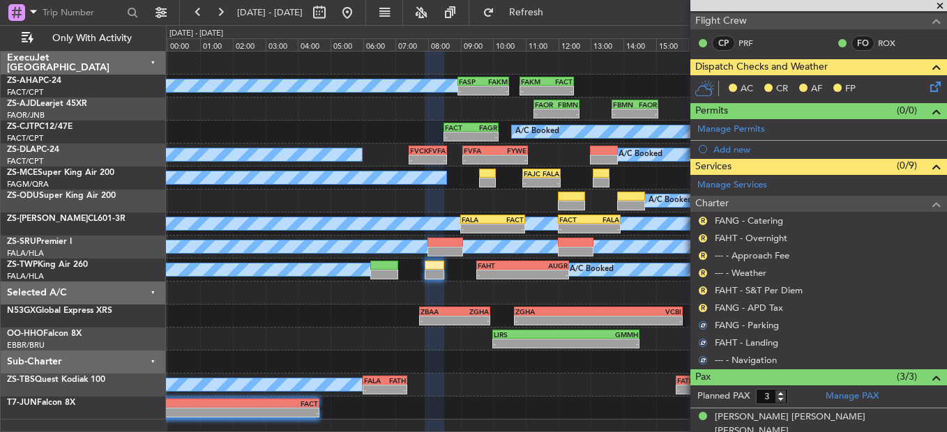
click at [702, 309] on button "R" at bounding box center [702, 308] width 8 height 8
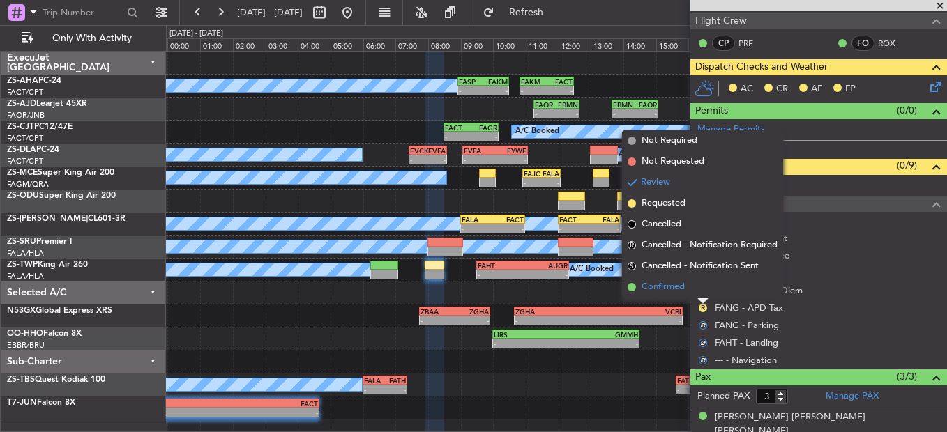
click at [700, 292] on li "Confirmed" at bounding box center [702, 287] width 161 height 21
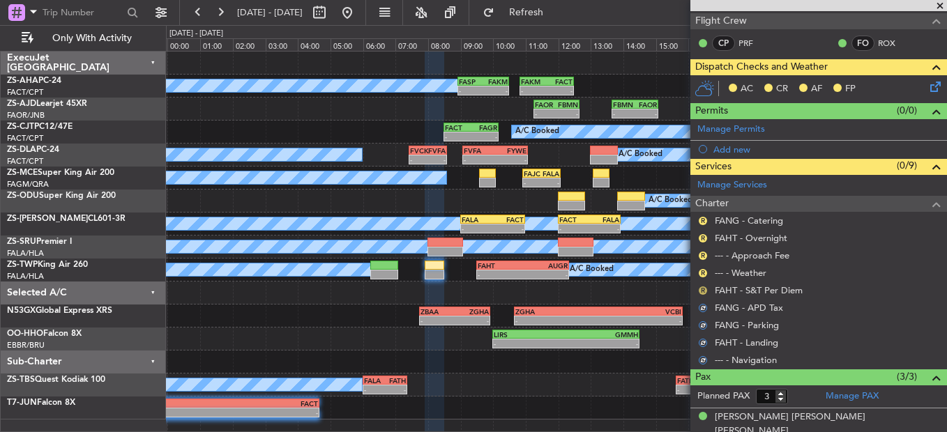
click at [700, 286] on button "R" at bounding box center [702, 290] width 8 height 8
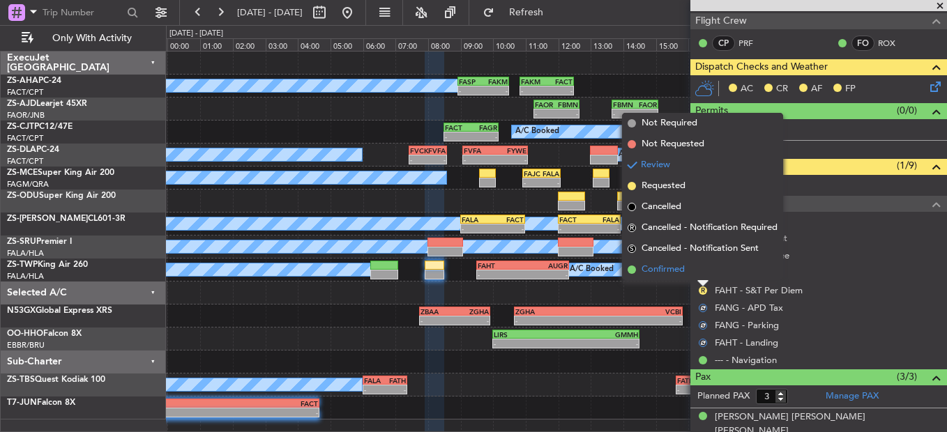
click at [700, 273] on li "Confirmed" at bounding box center [702, 269] width 161 height 21
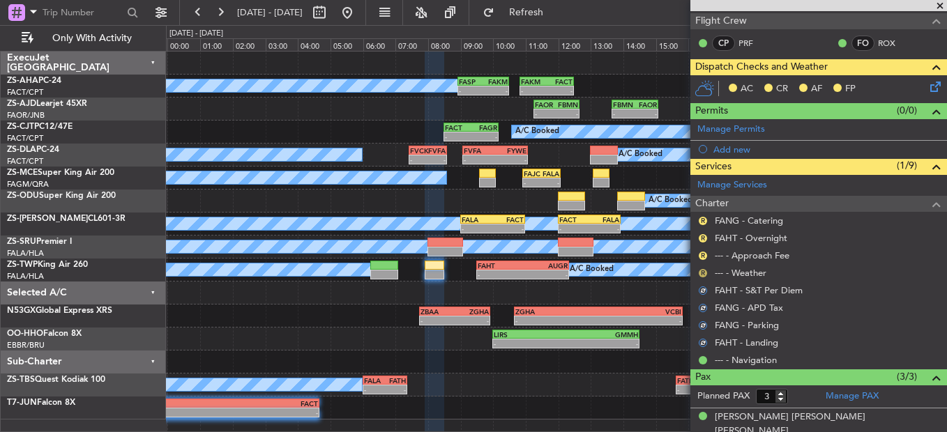
click at [700, 272] on button "R" at bounding box center [702, 273] width 8 height 8
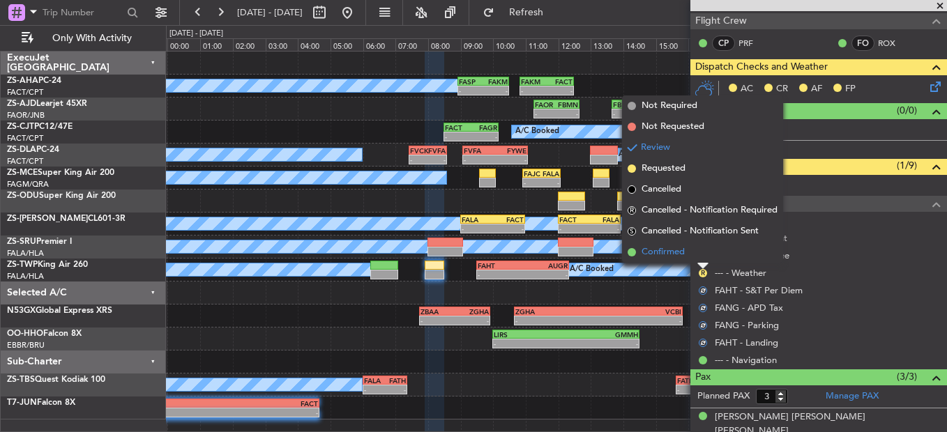
click at [701, 251] on li "Confirmed" at bounding box center [702, 252] width 161 height 21
click at [701, 252] on button "R" at bounding box center [702, 256] width 8 height 8
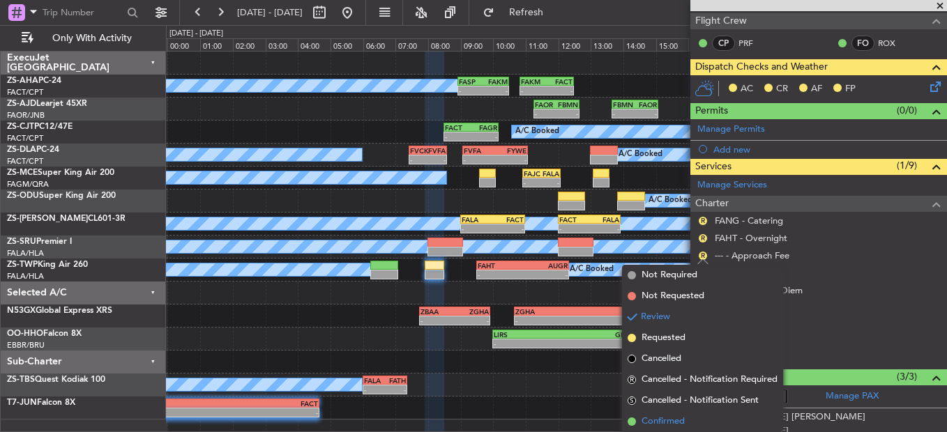
click at [681, 416] on span "Confirmed" at bounding box center [662, 422] width 43 height 14
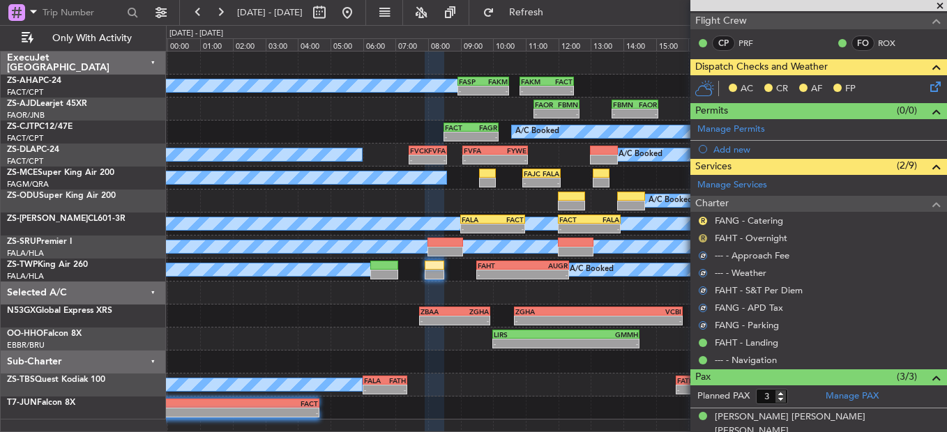
click at [706, 236] on button "R" at bounding box center [702, 238] width 8 height 8
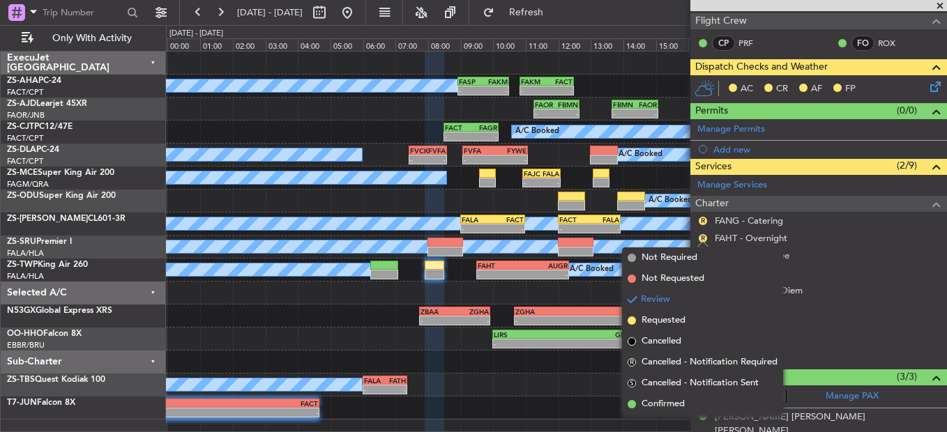
drag, startPoint x: 669, startPoint y: 404, endPoint x: 706, endPoint y: 253, distance: 155.7
click at [669, 401] on span "Confirmed" at bounding box center [662, 404] width 43 height 14
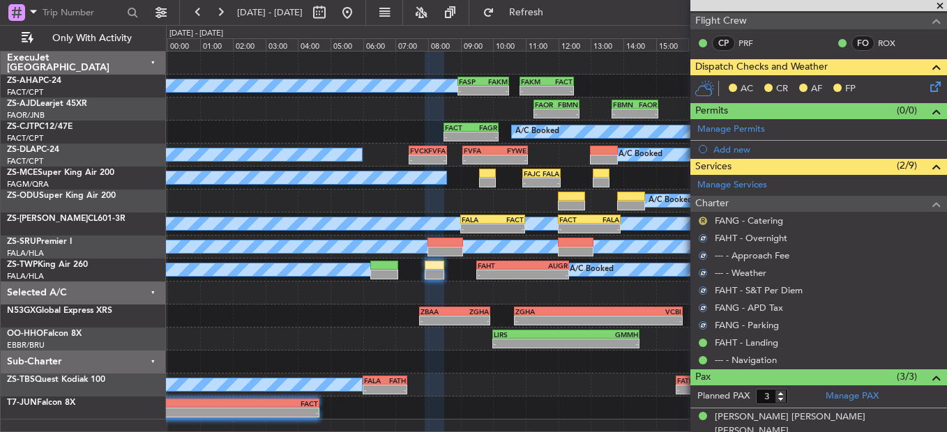
click at [702, 218] on button "R" at bounding box center [702, 221] width 8 height 8
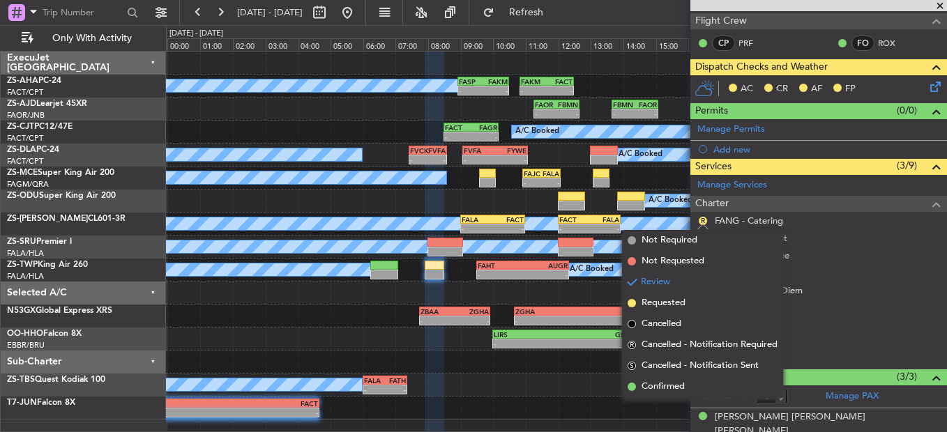
drag, startPoint x: 685, startPoint y: 383, endPoint x: 687, endPoint y: 372, distance: 11.3
click at [684, 381] on span "Confirmed" at bounding box center [662, 387] width 43 height 14
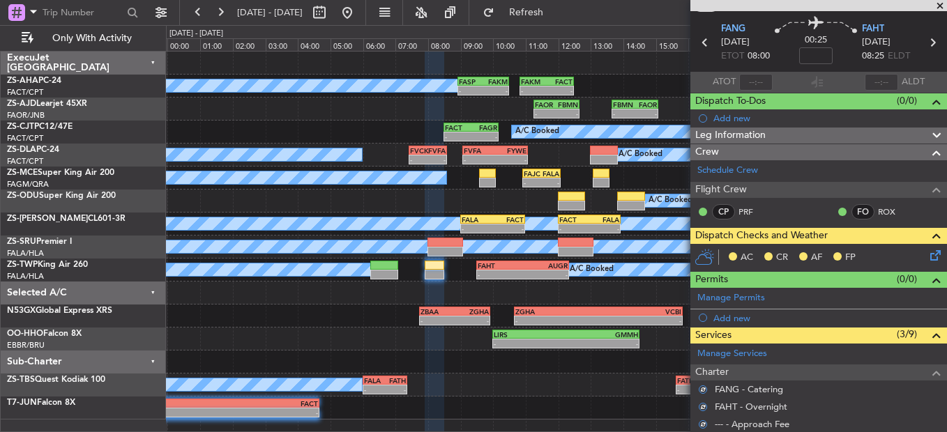
scroll to position [3, 0]
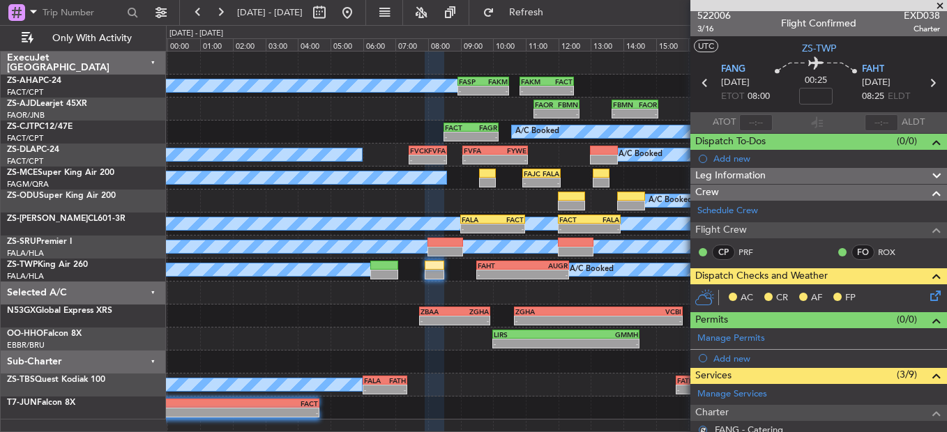
click at [927, 294] on icon at bounding box center [932, 293] width 11 height 11
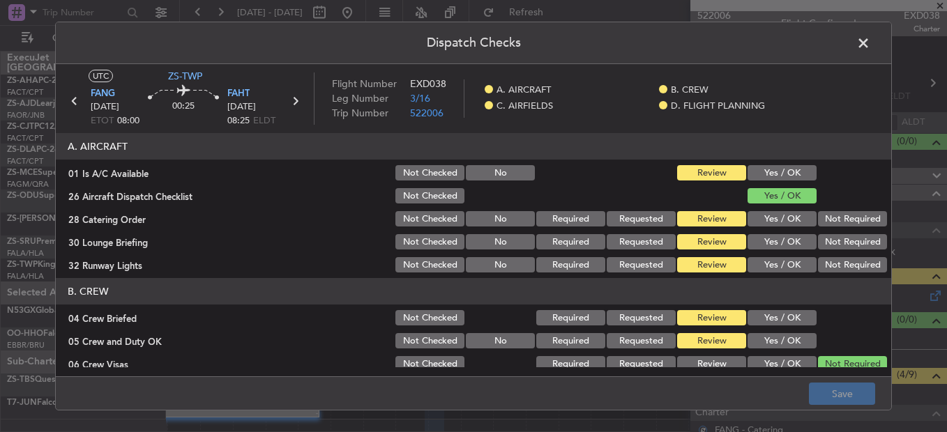
click at [766, 166] on button "Yes / OK" at bounding box center [781, 172] width 69 height 15
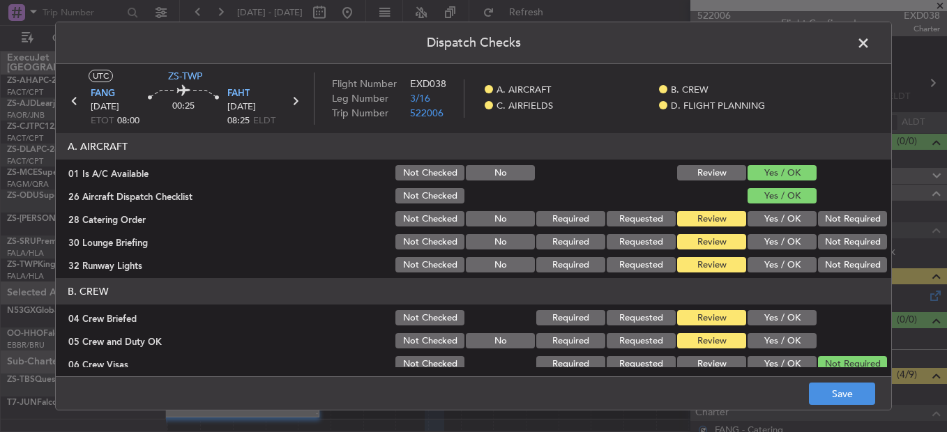
drag, startPoint x: 841, startPoint y: 219, endPoint x: 839, endPoint y: 236, distance: 17.0
click at [841, 220] on button "Not Required" at bounding box center [852, 218] width 69 height 15
click at [839, 236] on button "Not Required" at bounding box center [852, 241] width 69 height 15
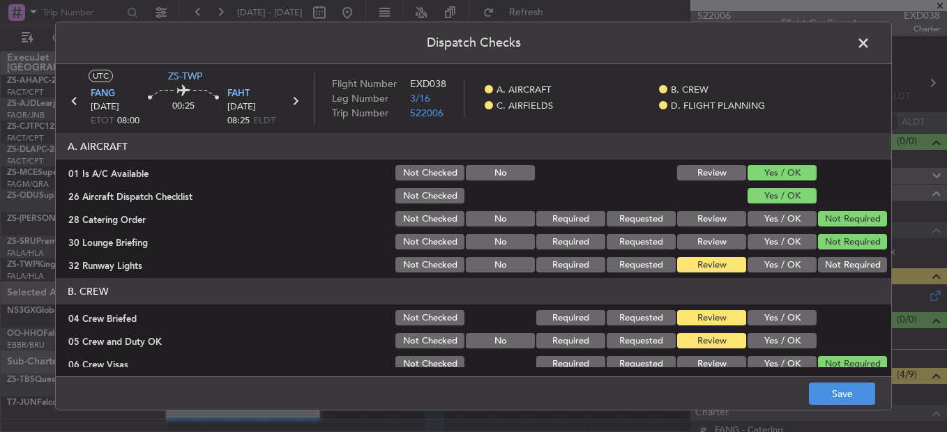
click at [838, 247] on button "Not Required" at bounding box center [852, 241] width 69 height 15
click at [823, 258] on button "Not Required" at bounding box center [852, 264] width 69 height 15
click at [820, 266] on button "Not Required" at bounding box center [852, 264] width 69 height 15
click at [774, 318] on button "Yes / OK" at bounding box center [781, 317] width 69 height 15
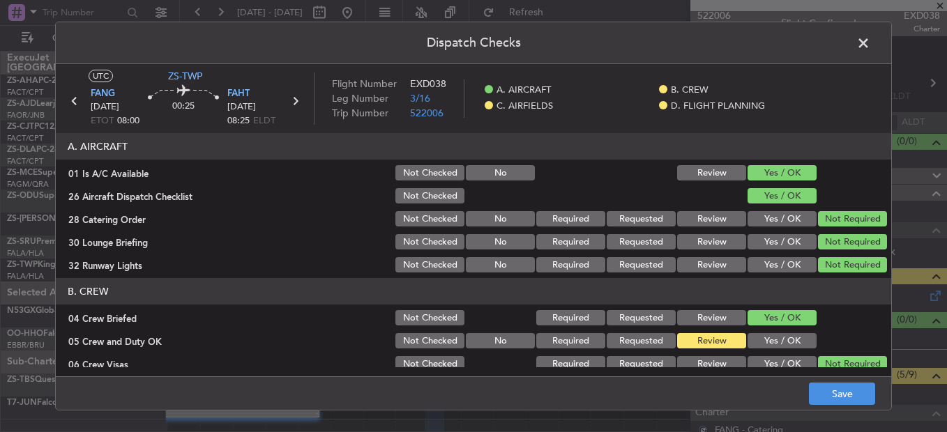
drag, startPoint x: 778, startPoint y: 337, endPoint x: 778, endPoint y: 347, distance: 9.8
click at [779, 342] on button "Yes / OK" at bounding box center [781, 340] width 69 height 15
click at [778, 347] on button "Yes / OK" at bounding box center [781, 340] width 69 height 15
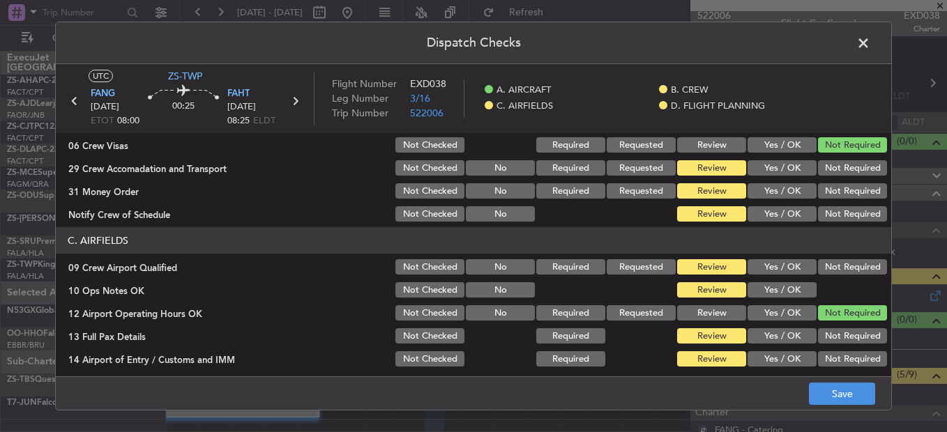
scroll to position [209, 0]
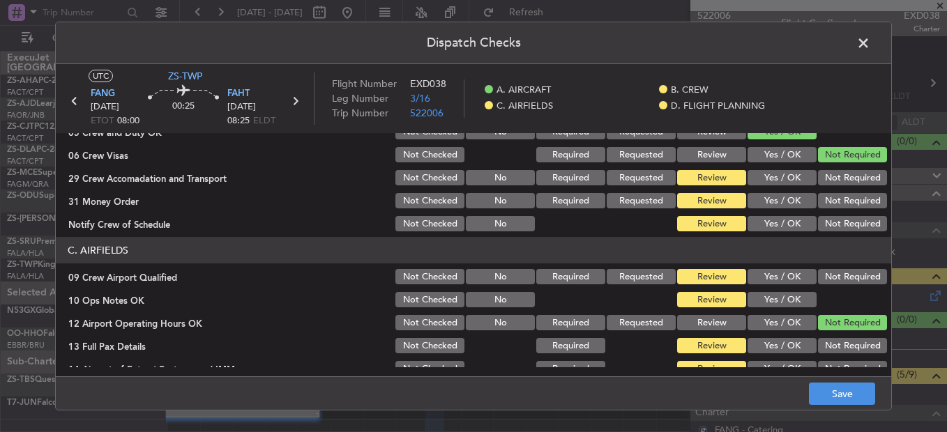
click at [834, 172] on button "Not Required" at bounding box center [852, 177] width 69 height 15
click at [831, 186] on div "Not Required" at bounding box center [851, 178] width 70 height 20
click at [830, 194] on div "Not Required" at bounding box center [851, 201] width 70 height 20
click at [825, 206] on button "Not Required" at bounding box center [852, 200] width 69 height 15
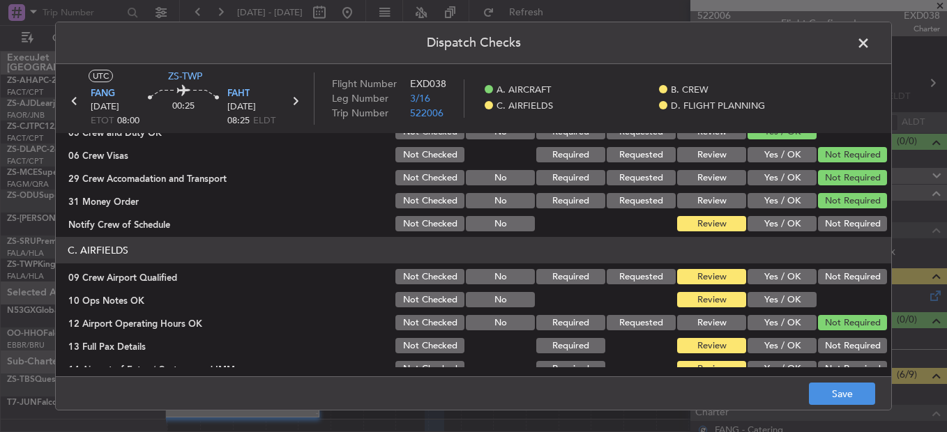
click at [825, 217] on button "Not Required" at bounding box center [852, 223] width 69 height 15
click at [835, 288] on section "C. AIRFIELDS 09 Crew Airport Qualified Not Checked No Required Requested Review…" at bounding box center [473, 342] width 835 height 211
drag, startPoint x: 828, startPoint y: 275, endPoint x: 823, endPoint y: 284, distance: 10.1
click at [827, 276] on button "Not Required" at bounding box center [852, 276] width 69 height 15
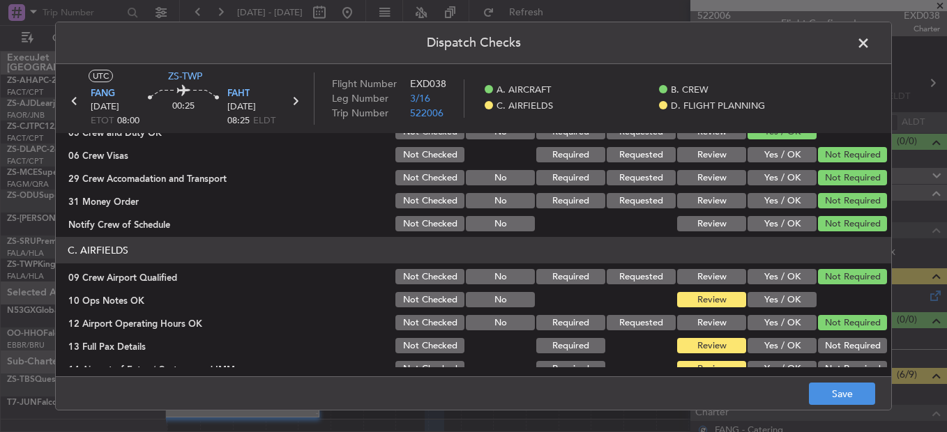
drag, startPoint x: 781, startPoint y: 304, endPoint x: 810, endPoint y: 306, distance: 28.7
click at [784, 305] on button "Yes / OK" at bounding box center [781, 299] width 69 height 15
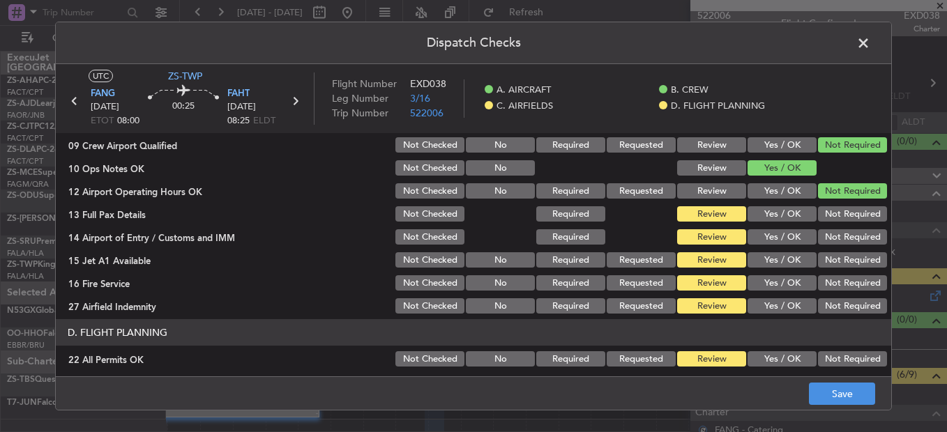
scroll to position [349, 0]
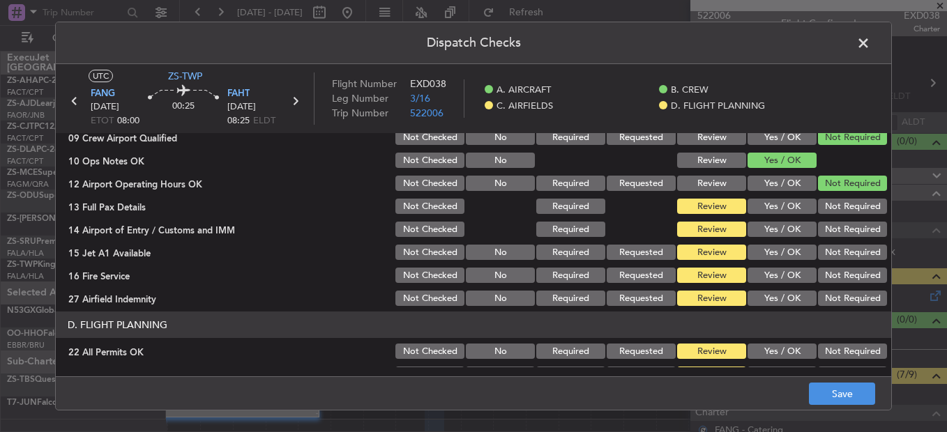
click at [837, 208] on button "Not Required" at bounding box center [852, 206] width 69 height 15
click at [839, 238] on div "Not Required" at bounding box center [851, 230] width 70 height 20
click at [836, 231] on button "Not Required" at bounding box center [852, 229] width 69 height 15
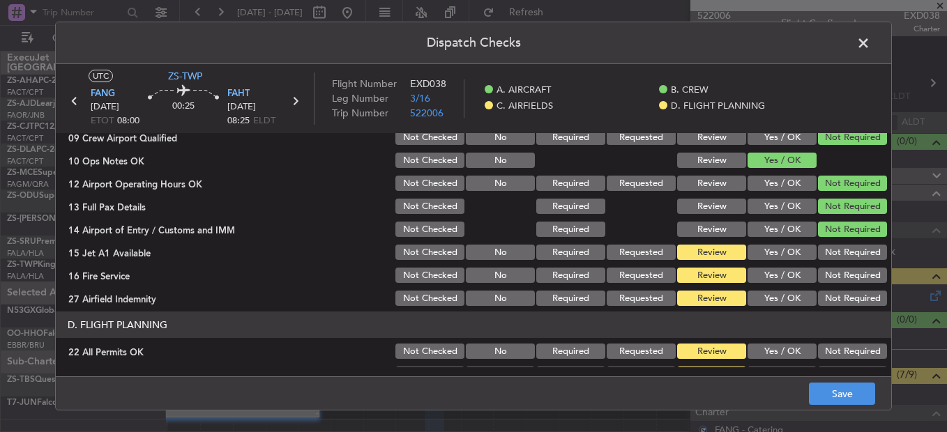
click at [836, 254] on button "Not Required" at bounding box center [852, 252] width 69 height 15
click at [834, 268] on button "Not Required" at bounding box center [852, 275] width 69 height 15
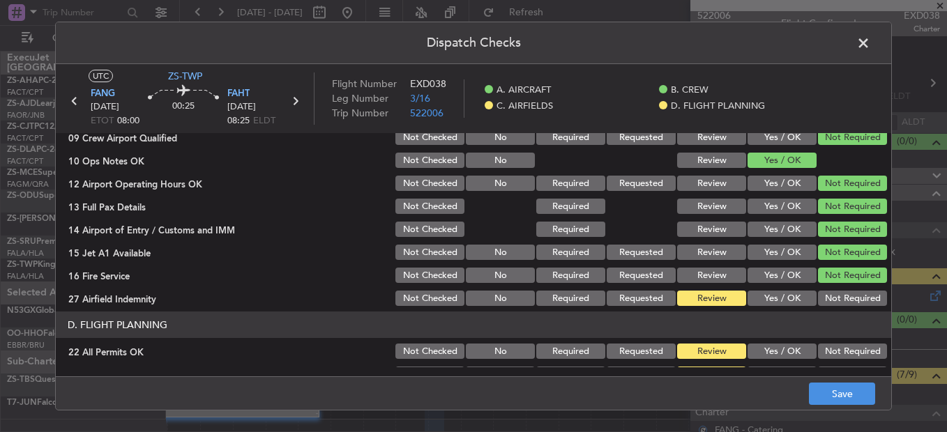
click at [832, 279] on button "Not Required" at bounding box center [852, 275] width 69 height 15
click at [834, 289] on div "Not Required" at bounding box center [851, 299] width 70 height 20
click at [831, 300] on button "Not Required" at bounding box center [852, 298] width 69 height 15
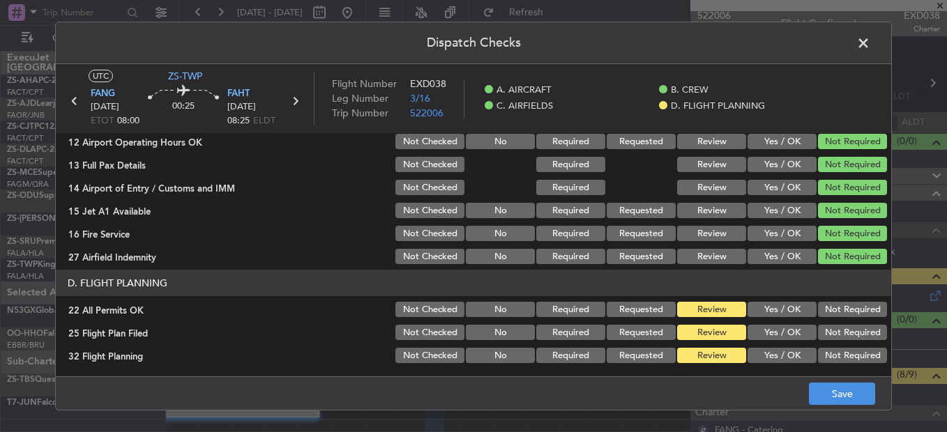
scroll to position [392, 0]
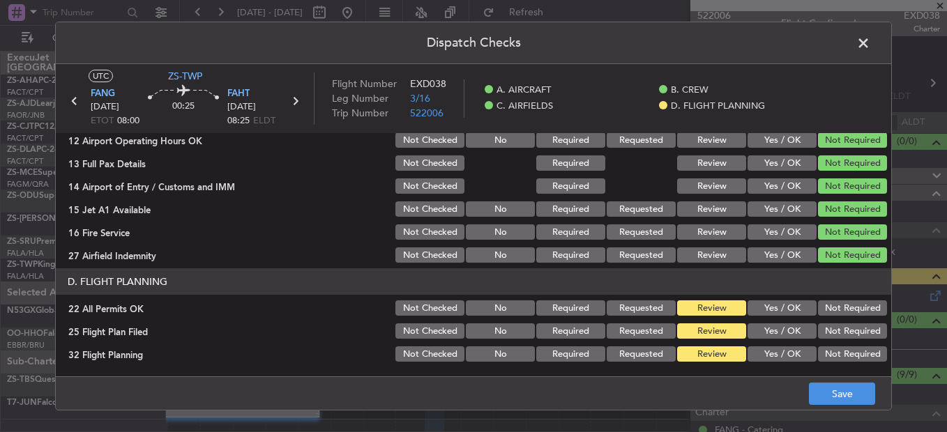
click at [843, 312] on button "Not Required" at bounding box center [852, 307] width 69 height 15
click at [853, 393] on button "Save" at bounding box center [842, 394] width 66 height 22
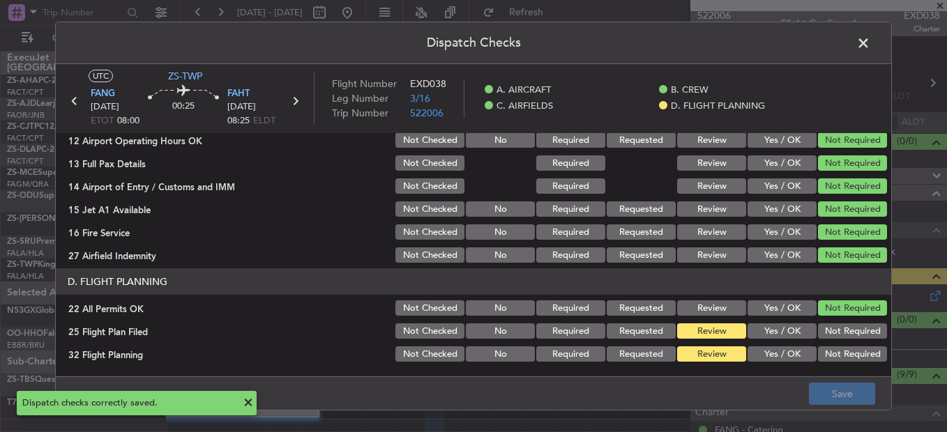
click at [870, 46] on span at bounding box center [870, 47] width 0 height 28
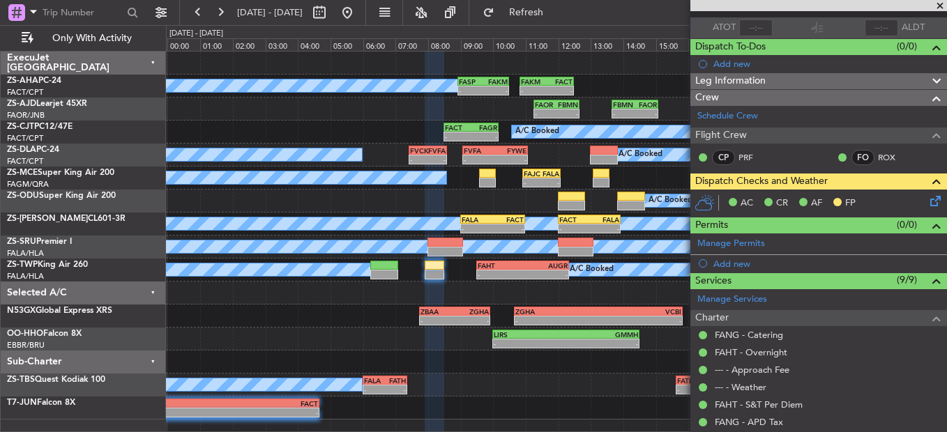
scroll to position [0, 0]
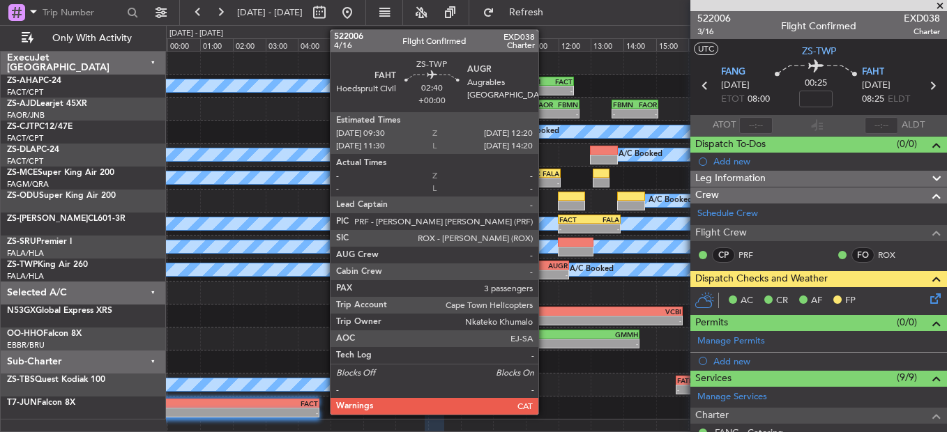
click at [543, 273] on div "-" at bounding box center [544, 274] width 45 height 8
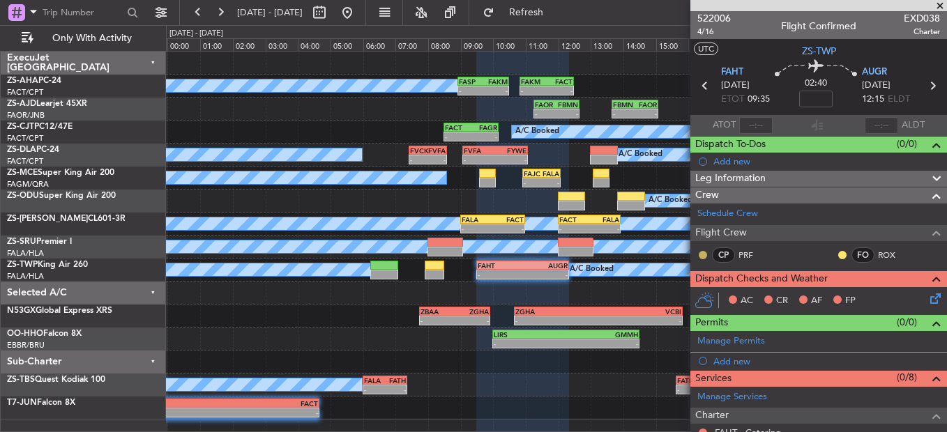
click at [704, 252] on button at bounding box center [702, 255] width 8 height 8
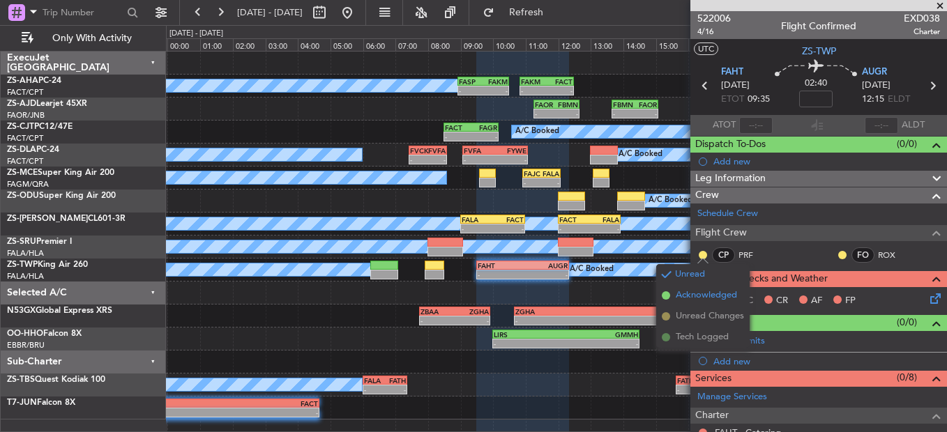
click at [710, 291] on span "Acknowledged" at bounding box center [705, 296] width 61 height 14
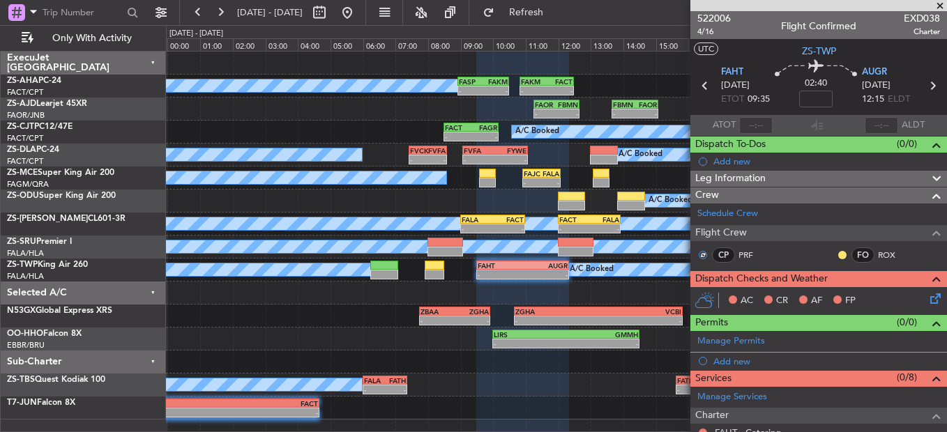
click at [838, 255] on button at bounding box center [842, 255] width 8 height 8
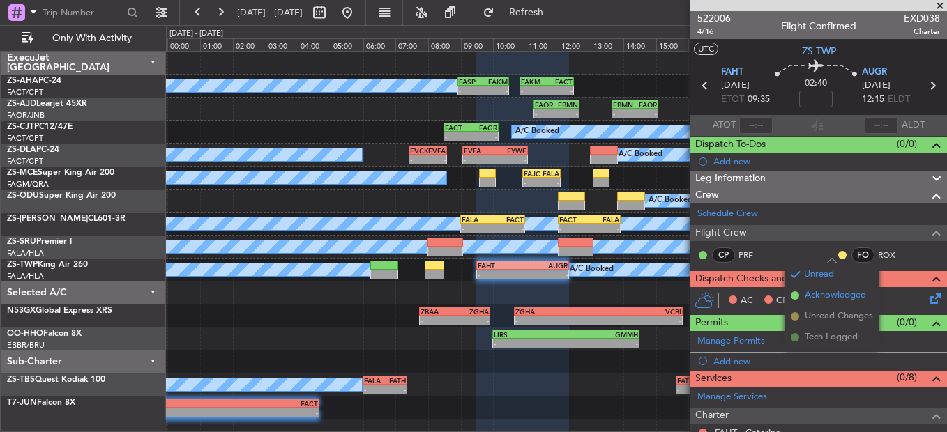
click at [800, 292] on li "Acknowledged" at bounding box center [831, 295] width 93 height 21
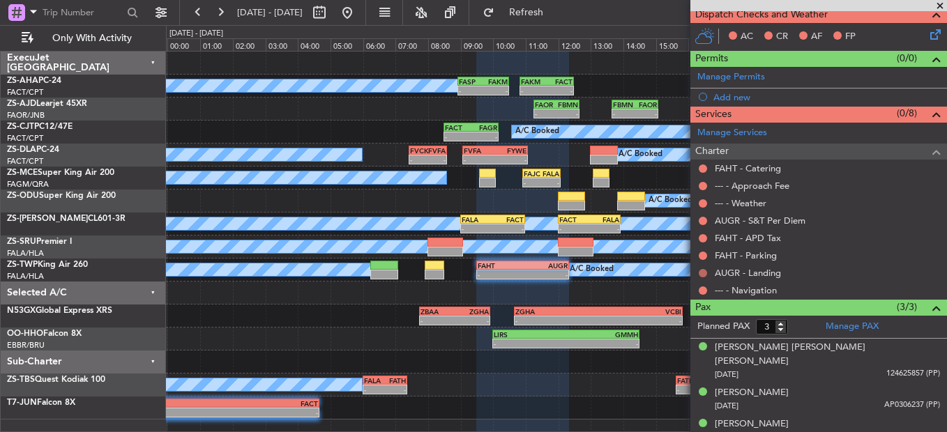
scroll to position [194, 0]
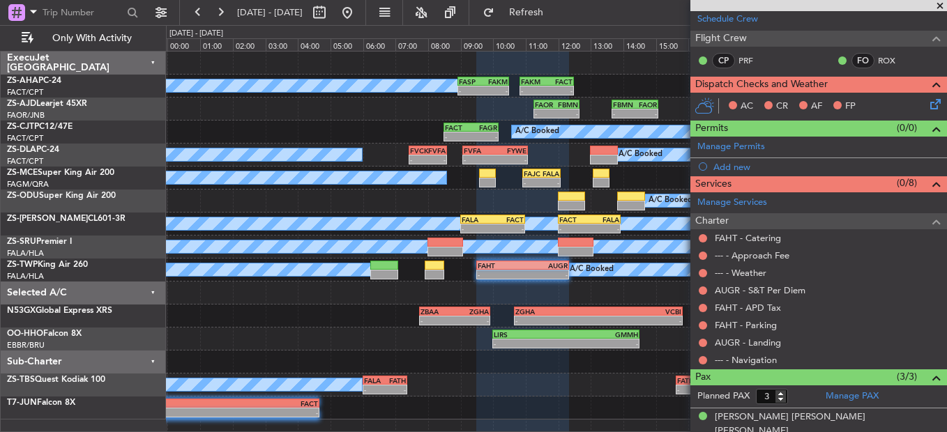
click at [709, 358] on div "--- - Navigation" at bounding box center [818, 359] width 257 height 17
click at [704, 360] on button at bounding box center [702, 360] width 8 height 8
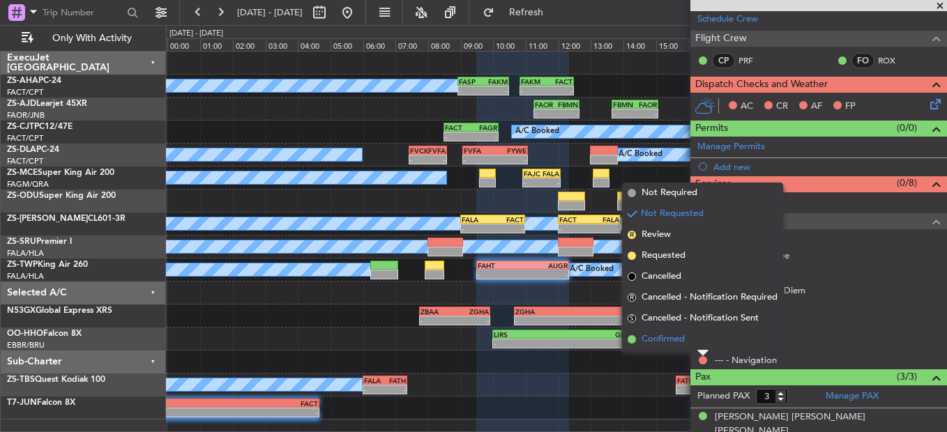
click at [694, 341] on li "Confirmed" at bounding box center [702, 339] width 161 height 21
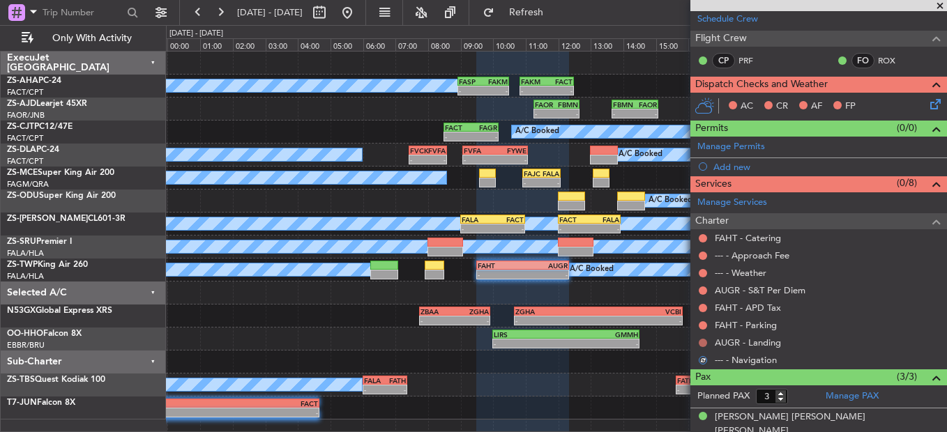
click at [703, 344] on button at bounding box center [702, 343] width 8 height 8
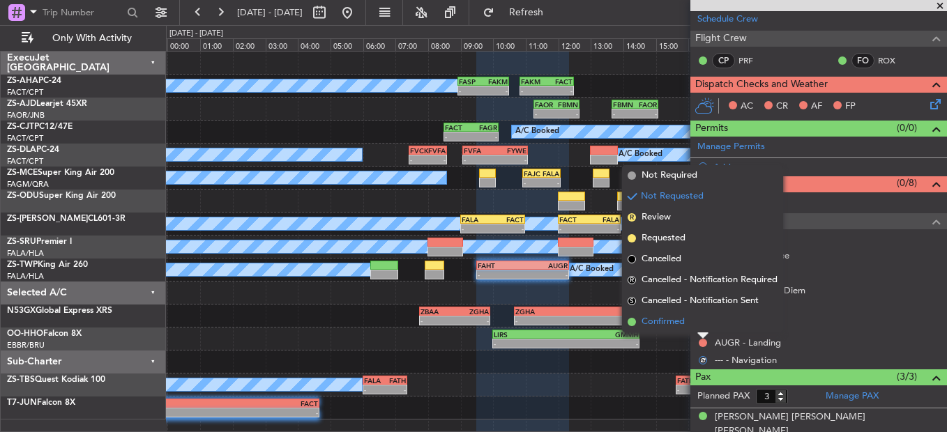
click at [675, 326] on span "Confirmed" at bounding box center [662, 322] width 43 height 14
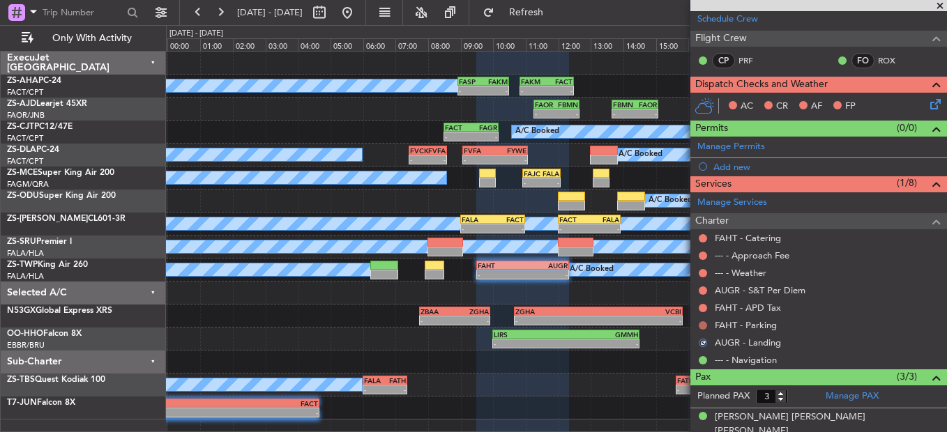
click at [698, 326] on button at bounding box center [702, 325] width 8 height 8
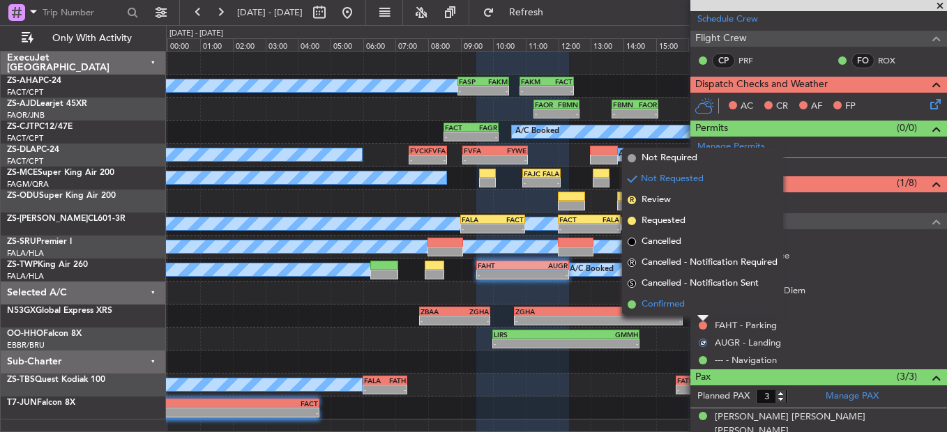
click at [711, 314] on li "Confirmed" at bounding box center [702, 304] width 161 height 21
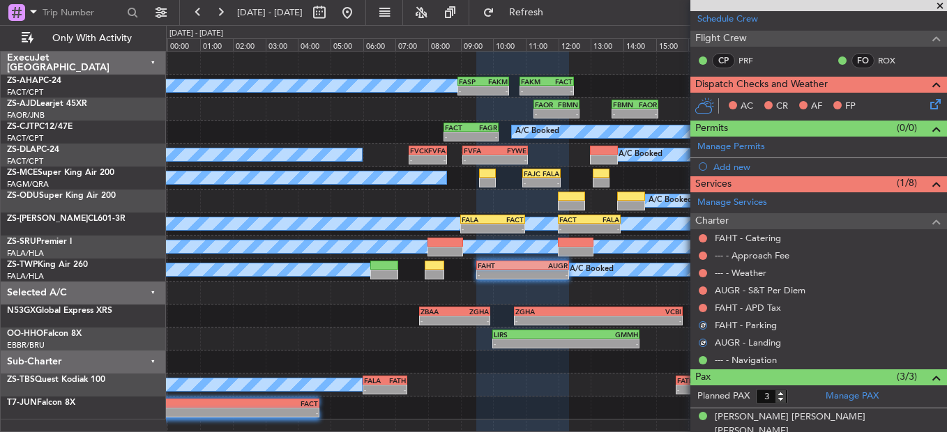
click at [708, 310] on nimbus-traffic-light at bounding box center [702, 308] width 11 height 11
click at [706, 306] on button at bounding box center [702, 308] width 8 height 8
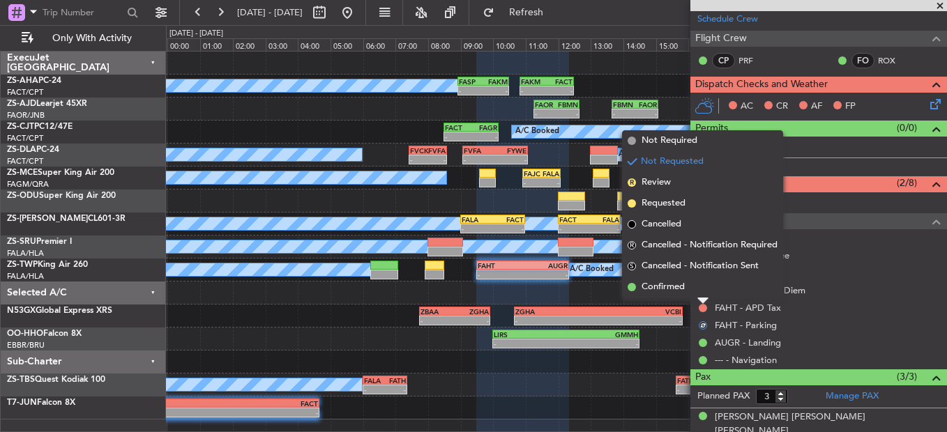
click at [701, 287] on li "Confirmed" at bounding box center [702, 287] width 161 height 21
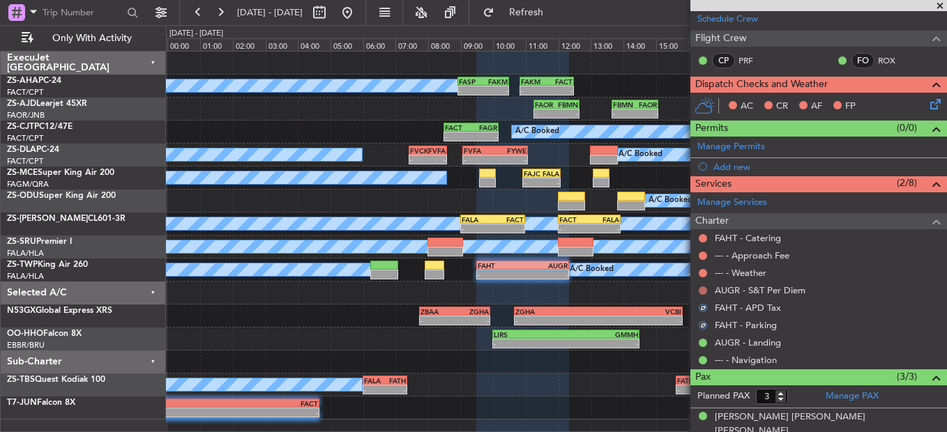
click at [701, 287] on button at bounding box center [702, 290] width 8 height 8
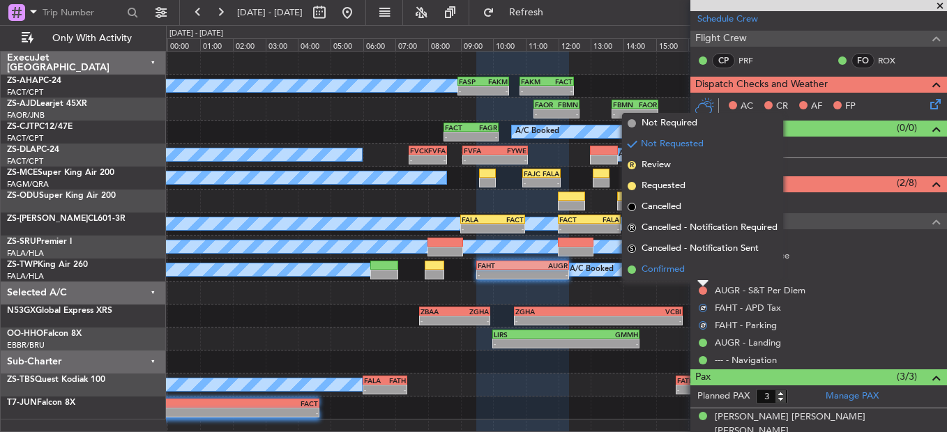
click at [698, 268] on li "Confirmed" at bounding box center [702, 269] width 161 height 21
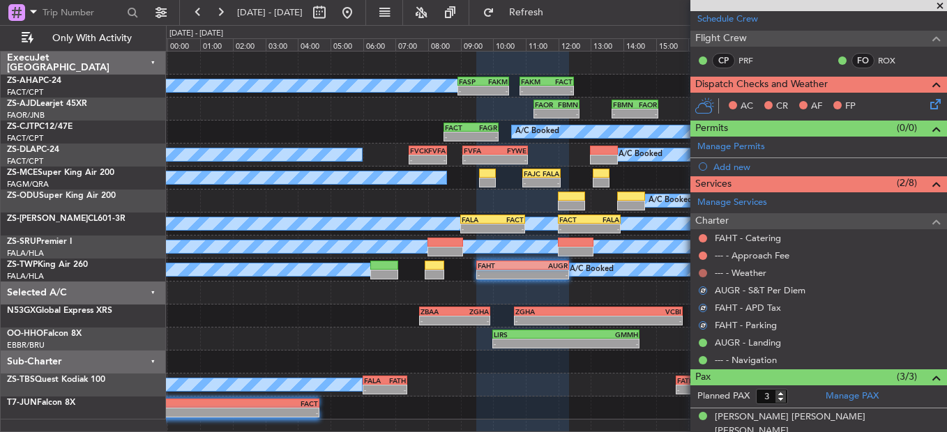
click at [702, 273] on button at bounding box center [702, 273] width 8 height 8
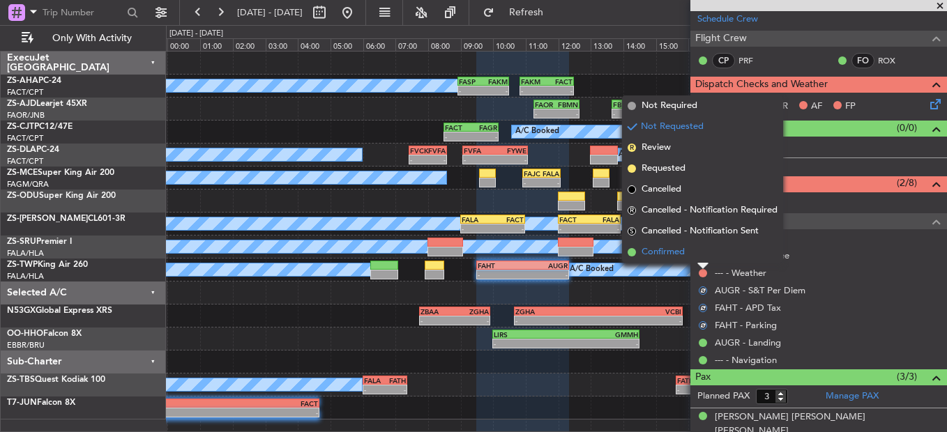
click at [700, 259] on li "Confirmed" at bounding box center [702, 252] width 161 height 21
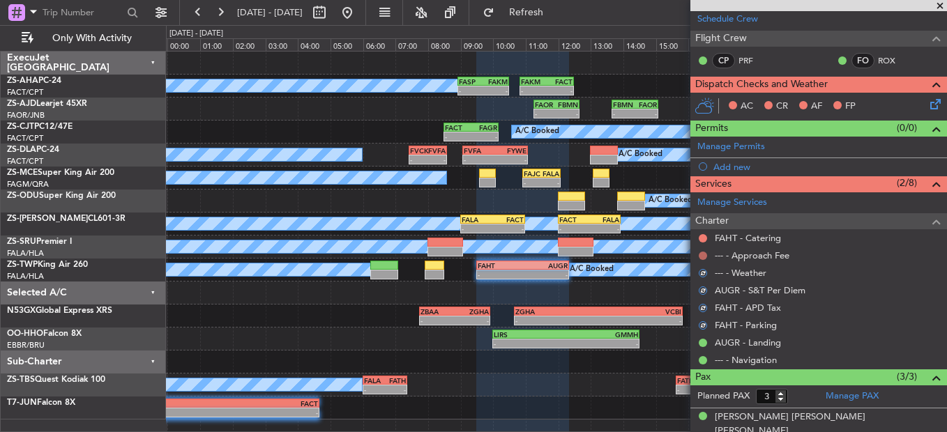
click at [701, 258] on button at bounding box center [702, 256] width 8 height 8
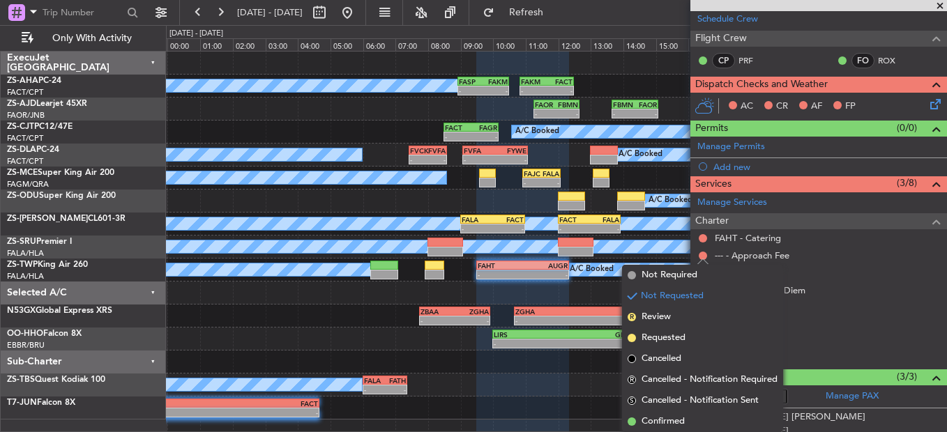
drag, startPoint x: 683, startPoint y: 419, endPoint x: 719, endPoint y: 297, distance: 127.3
click at [682, 419] on span "Confirmed" at bounding box center [662, 422] width 43 height 14
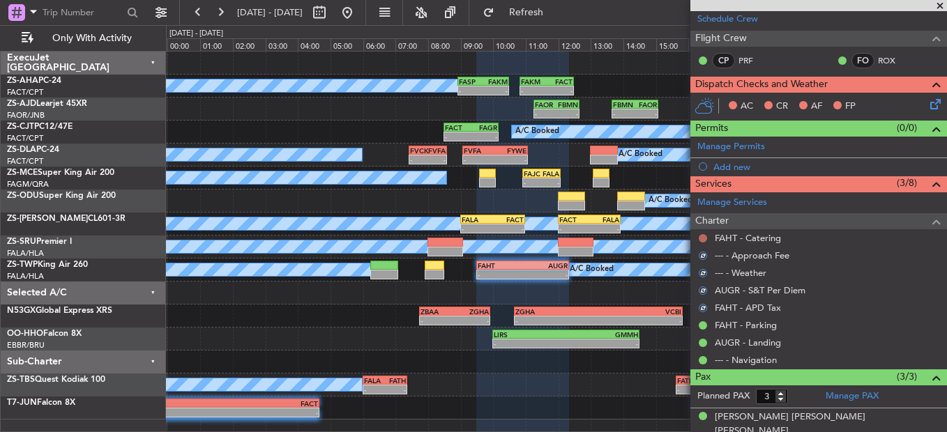
click at [701, 238] on button at bounding box center [702, 238] width 8 height 8
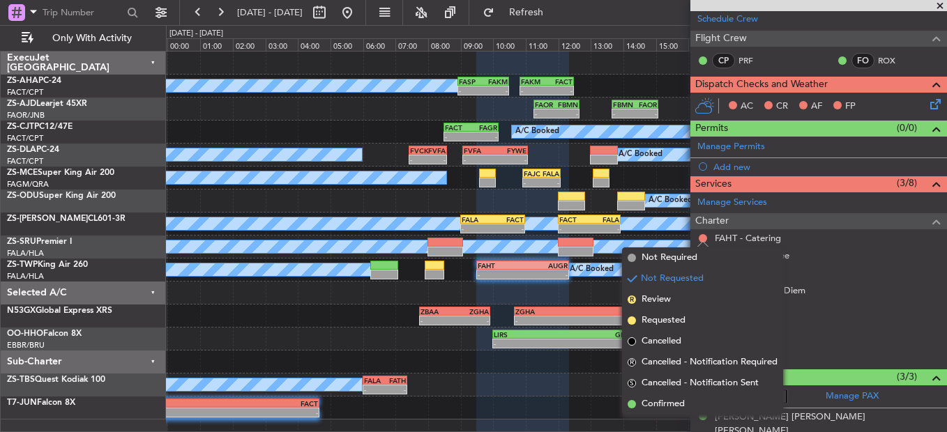
click at [665, 396] on li "Confirmed" at bounding box center [702, 404] width 161 height 21
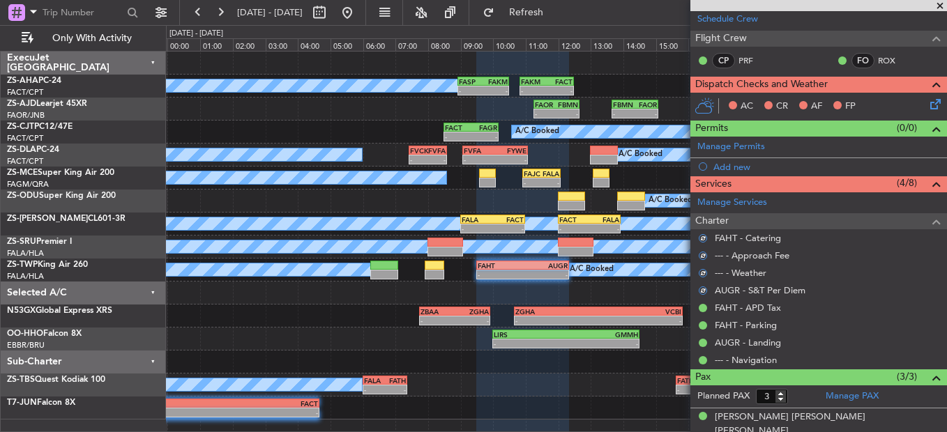
click at [927, 105] on icon at bounding box center [932, 101] width 11 height 11
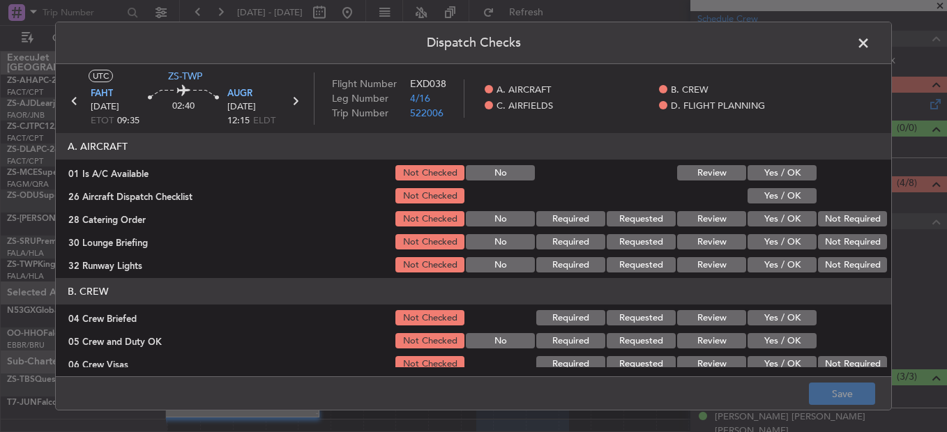
drag, startPoint x: 777, startPoint y: 181, endPoint x: 781, endPoint y: 197, distance: 16.6
click at [777, 184] on section "A. AIRCRAFT 01 Is A/C Available Not Checked No Review Yes / OK 26 Aircraft Disp…" at bounding box center [473, 204] width 835 height 142
click at [774, 171] on button "Yes / OK" at bounding box center [781, 172] width 69 height 15
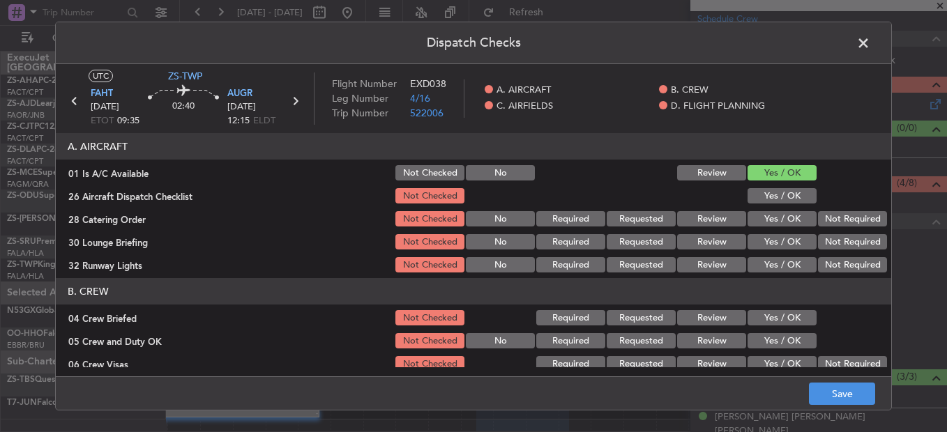
click at [774, 188] on div "Yes / OK" at bounding box center [780, 196] width 70 height 20
click at [784, 194] on button "Yes / OK" at bounding box center [781, 195] width 69 height 15
click at [834, 208] on section "A. AIRCRAFT 01 Is A/C Available Not Checked No Review Yes / OK 26 Aircraft Disp…" at bounding box center [473, 204] width 835 height 142
click at [834, 220] on button "Not Required" at bounding box center [852, 218] width 69 height 15
click at [833, 225] on button "Not Required" at bounding box center [852, 218] width 69 height 15
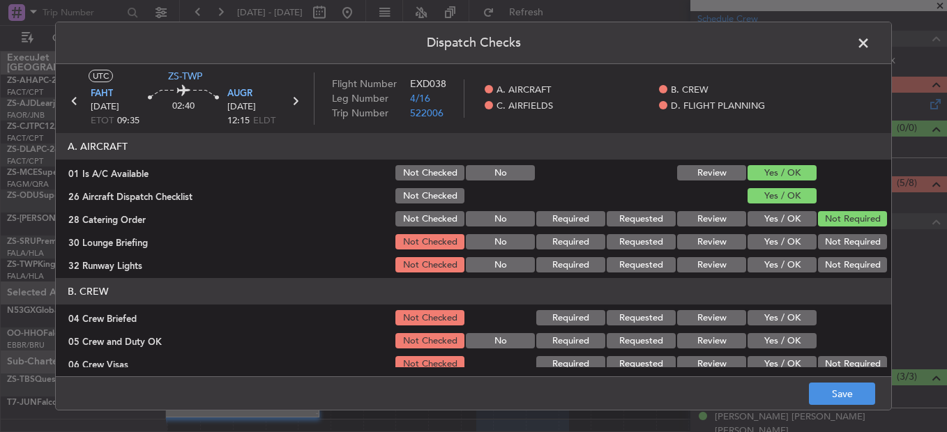
click at [830, 237] on button "Not Required" at bounding box center [852, 241] width 69 height 15
click at [826, 251] on div "Not Required" at bounding box center [851, 242] width 70 height 20
drag, startPoint x: 828, startPoint y: 269, endPoint x: 810, endPoint y: 286, distance: 25.1
click at [828, 268] on button "Not Required" at bounding box center [852, 264] width 69 height 15
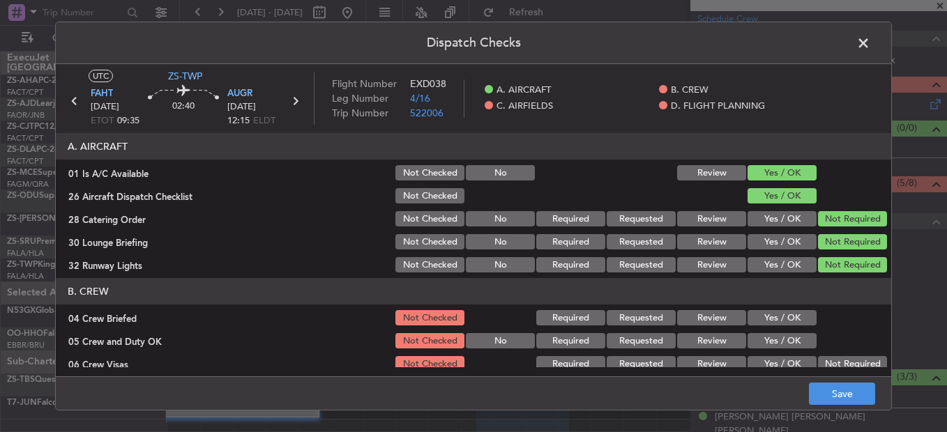
click at [765, 326] on button "Yes / OK" at bounding box center [781, 317] width 69 height 15
click at [768, 327] on div "Yes / OK" at bounding box center [780, 318] width 70 height 20
click at [771, 337] on button "Yes / OK" at bounding box center [781, 340] width 69 height 15
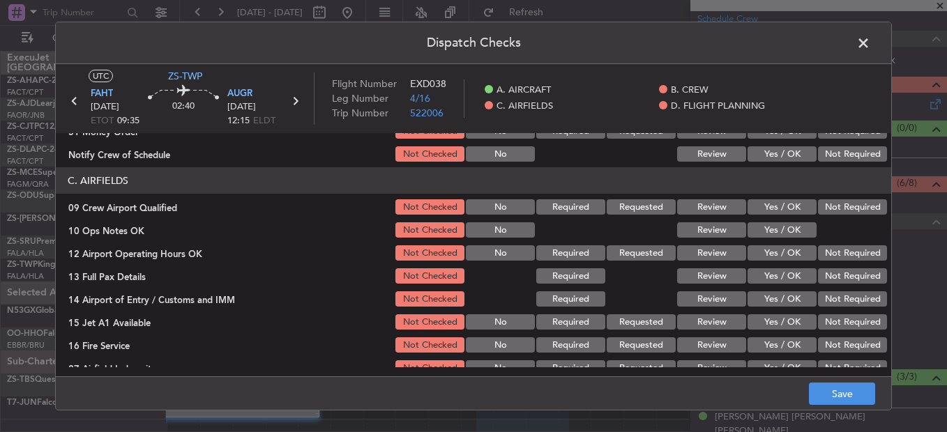
scroll to position [209, 0]
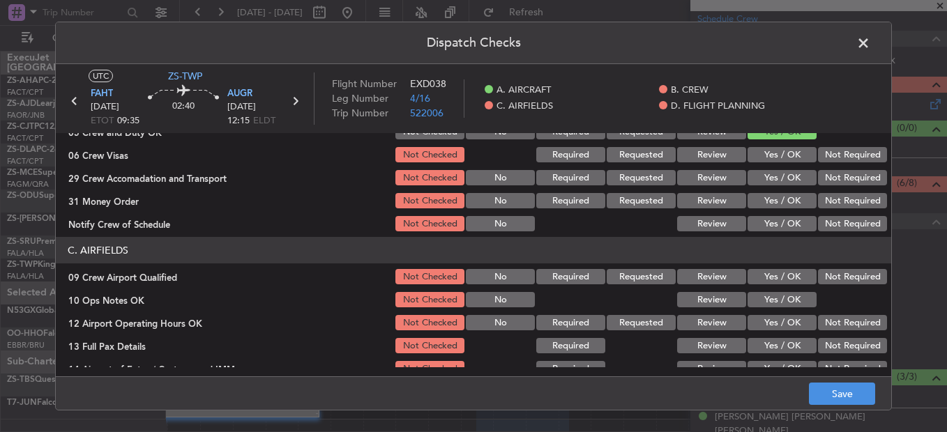
drag, startPoint x: 832, startPoint y: 158, endPoint x: 833, endPoint y: 197, distance: 39.1
click at [832, 158] on button "Not Required" at bounding box center [852, 154] width 69 height 15
click at [832, 198] on button "Not Required" at bounding box center [852, 200] width 69 height 15
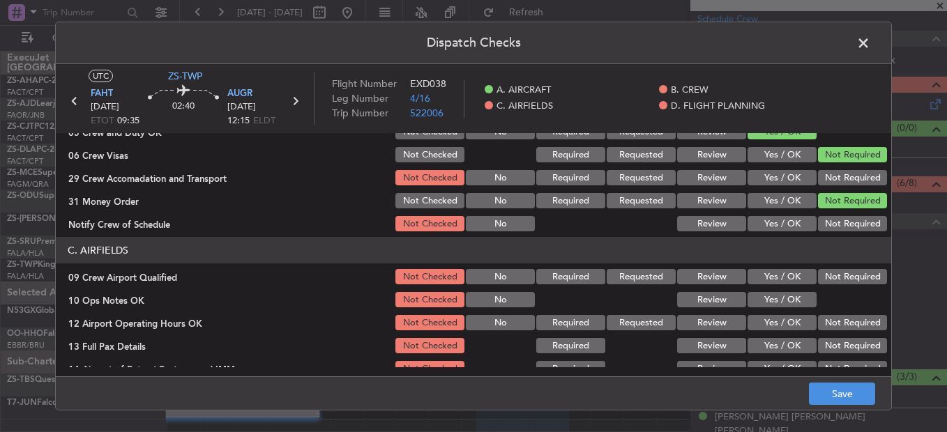
click at [827, 178] on button "Not Required" at bounding box center [852, 177] width 69 height 15
click at [832, 216] on div "Not Required" at bounding box center [851, 224] width 70 height 20
click at [829, 225] on button "Not Required" at bounding box center [852, 223] width 69 height 15
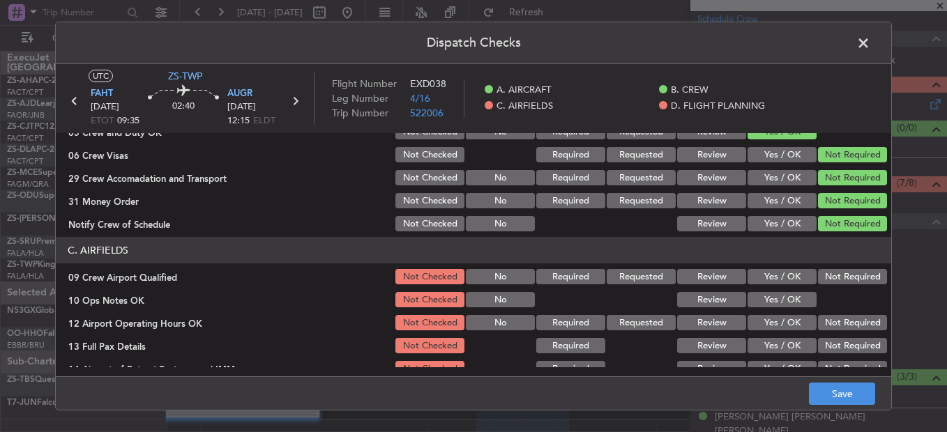
click at [829, 279] on button "Not Required" at bounding box center [852, 276] width 69 height 15
drag, startPoint x: 774, startPoint y: 300, endPoint x: 848, endPoint y: 320, distance: 76.4
click at [779, 303] on button "Yes / OK" at bounding box center [781, 299] width 69 height 15
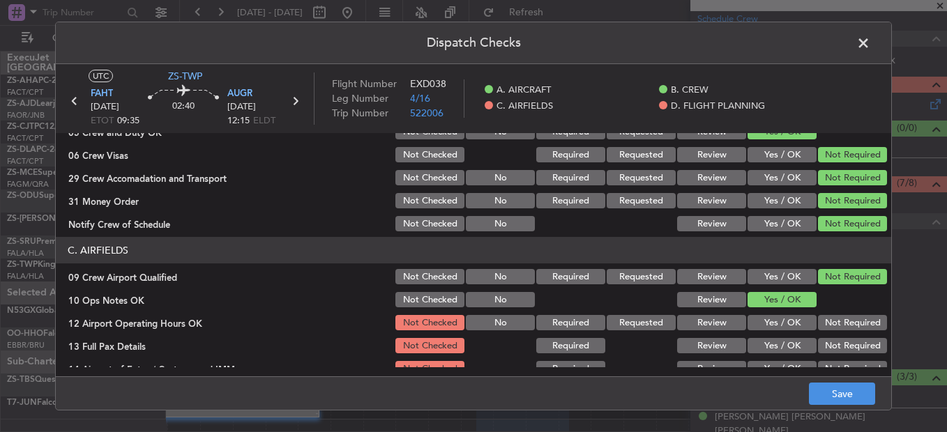
click at [848, 318] on button "Not Required" at bounding box center [852, 322] width 69 height 15
click at [841, 340] on button "Not Required" at bounding box center [852, 345] width 69 height 15
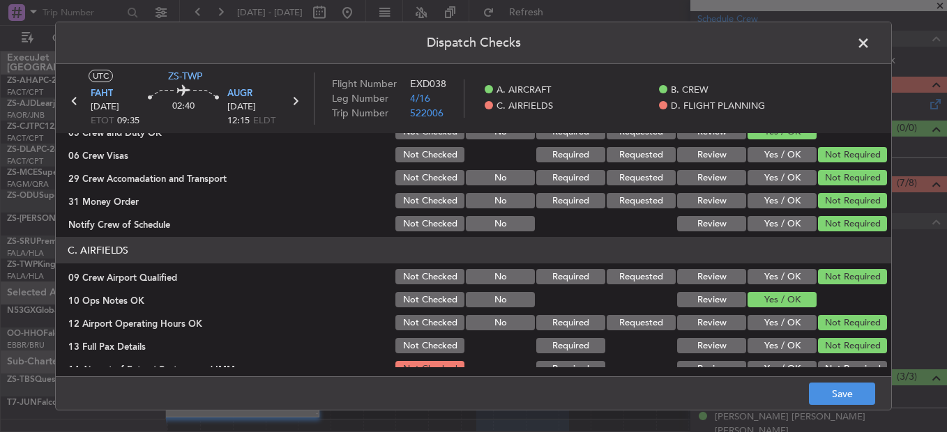
scroll to position [392, 0]
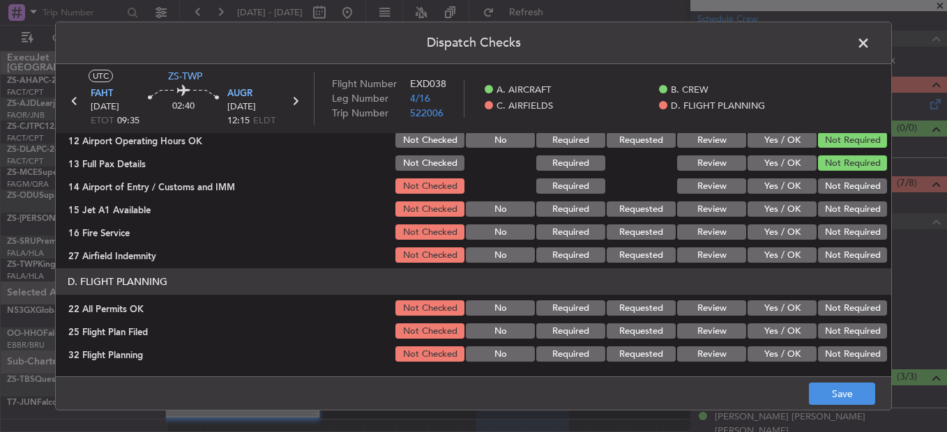
click at [841, 203] on section "C. AIRFIELDS 09 Crew Airport Qualified Not Checked No Required Requested Review…" at bounding box center [473, 159] width 835 height 211
click at [834, 226] on button "Not Required" at bounding box center [852, 231] width 69 height 15
click at [832, 191] on button "Not Required" at bounding box center [852, 185] width 69 height 15
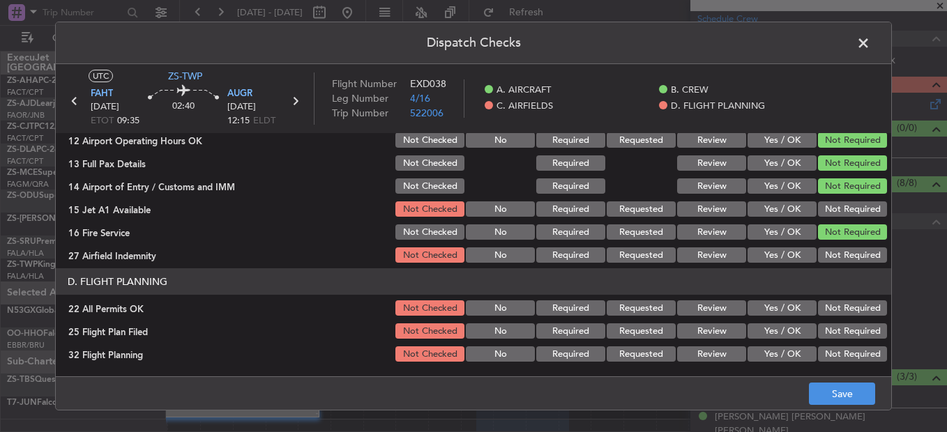
click at [830, 233] on button "Not Required" at bounding box center [852, 231] width 69 height 15
drag, startPoint x: 827, startPoint y: 199, endPoint x: 827, endPoint y: 213, distance: 13.2
click at [827, 204] on div "Not Required" at bounding box center [851, 209] width 70 height 20
click at [827, 209] on button "Not Required" at bounding box center [852, 208] width 69 height 15
click at [827, 245] on div "Not Required" at bounding box center [851, 255] width 70 height 20
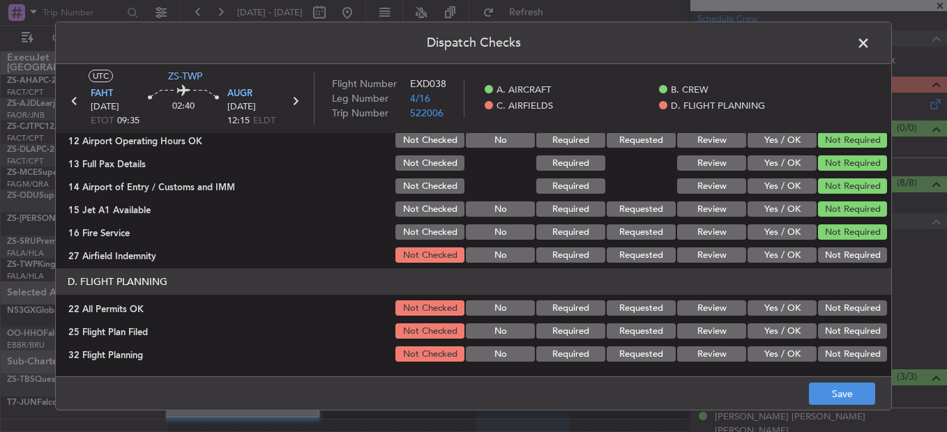
click at [830, 257] on button "Not Required" at bounding box center [852, 254] width 69 height 15
click at [843, 305] on button "Not Required" at bounding box center [852, 307] width 69 height 15
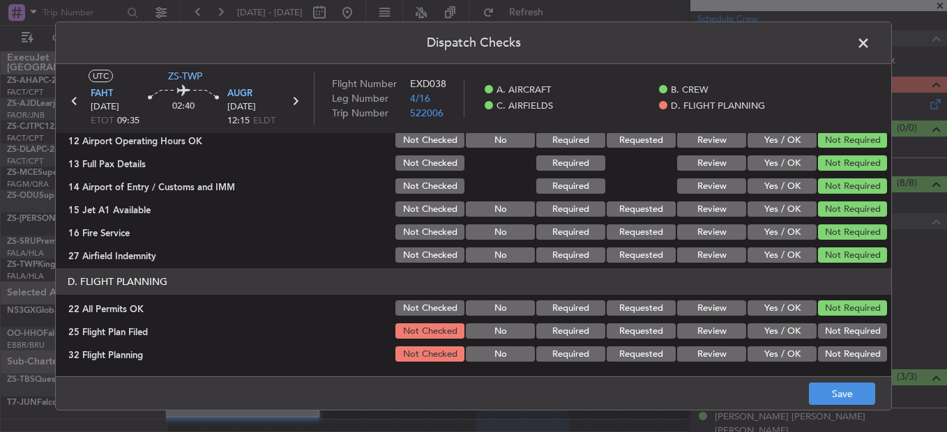
click at [701, 330] on button "Review" at bounding box center [711, 330] width 69 height 15
click at [705, 354] on button "Review" at bounding box center [711, 353] width 69 height 15
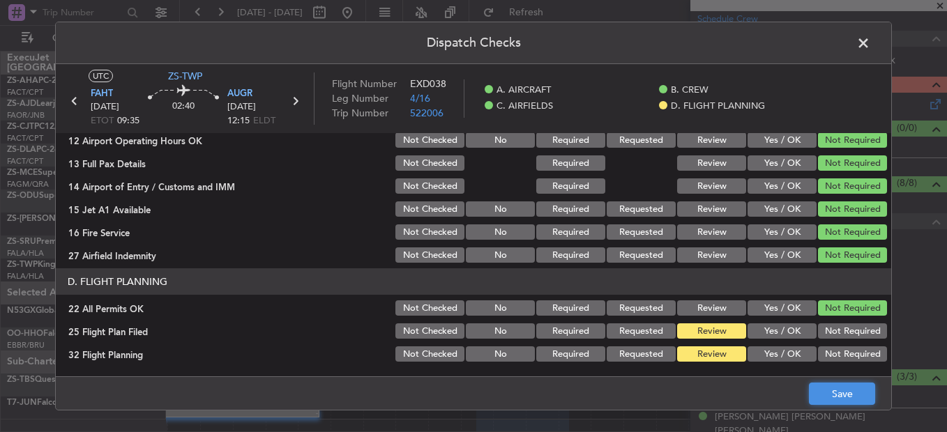
click at [873, 393] on button "Save" at bounding box center [842, 394] width 66 height 22
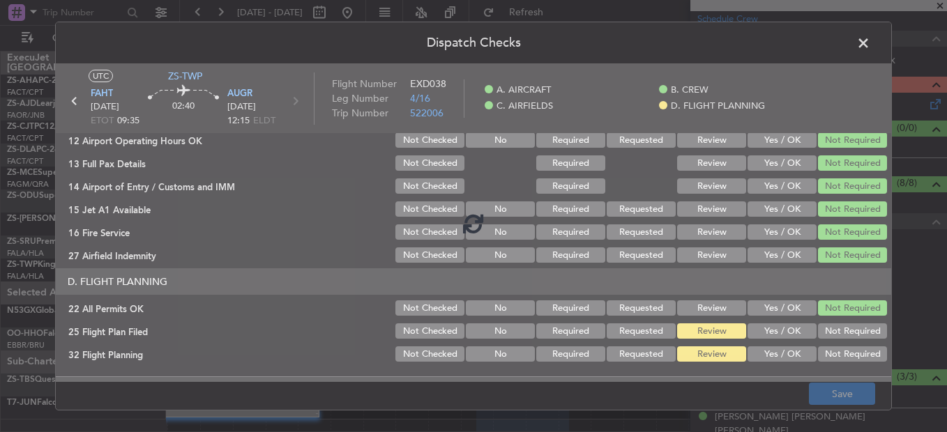
click at [862, 393] on footer "Save" at bounding box center [473, 392] width 835 height 33
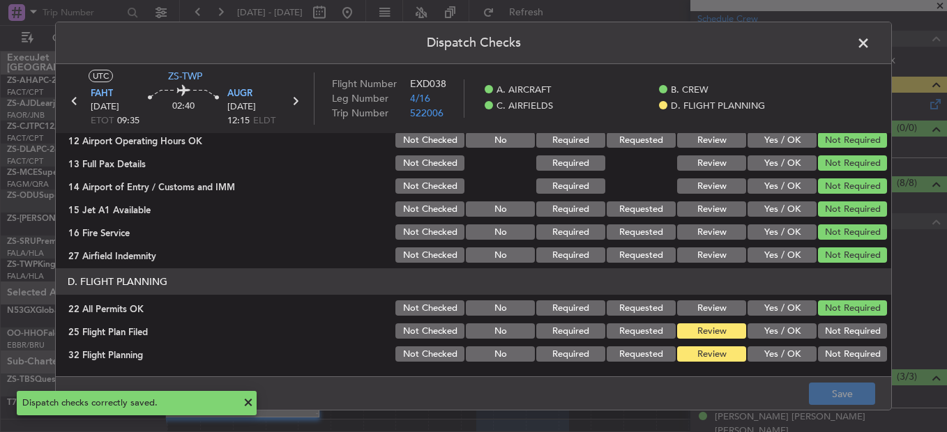
drag, startPoint x: 864, startPoint y: 36, endPoint x: 868, endPoint y: 45, distance: 10.0
click at [870, 38] on span at bounding box center [870, 47] width 0 height 28
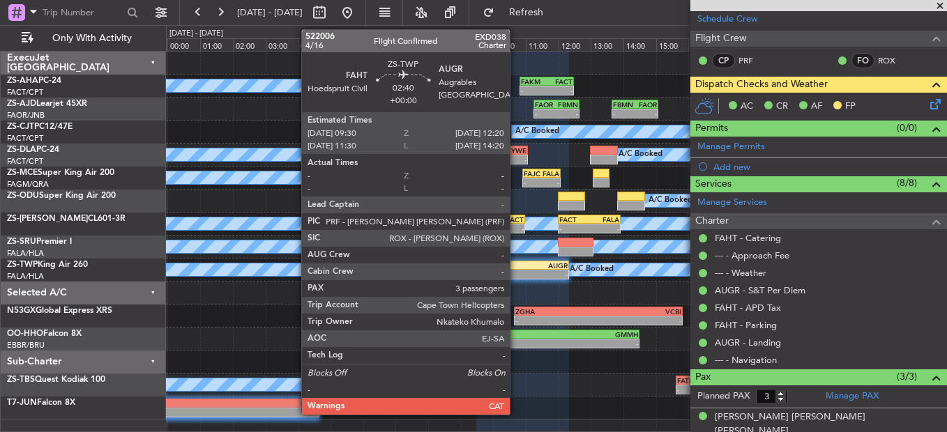
click at [517, 266] on div "FAHT" at bounding box center [499, 265] width 45 height 8
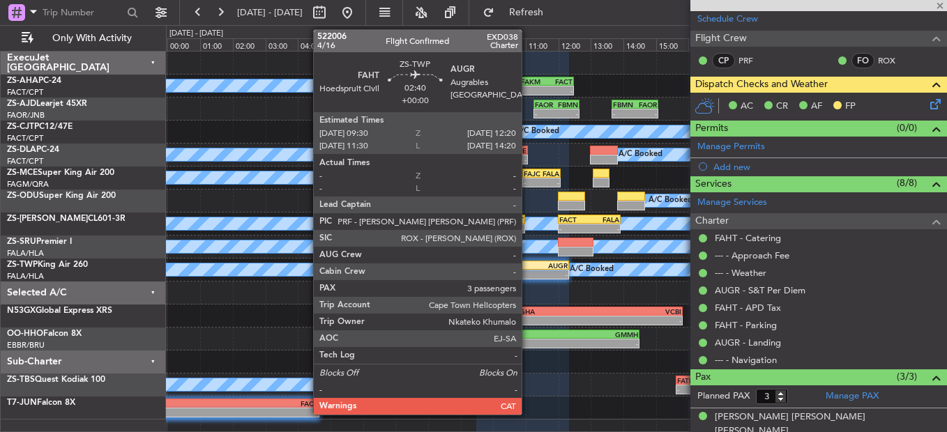
click at [528, 269] on div "FAHT 09:30 Z AUGR 12:20 Z" at bounding box center [522, 266] width 93 height 10
